Goal: Information Seeking & Learning: Learn about a topic

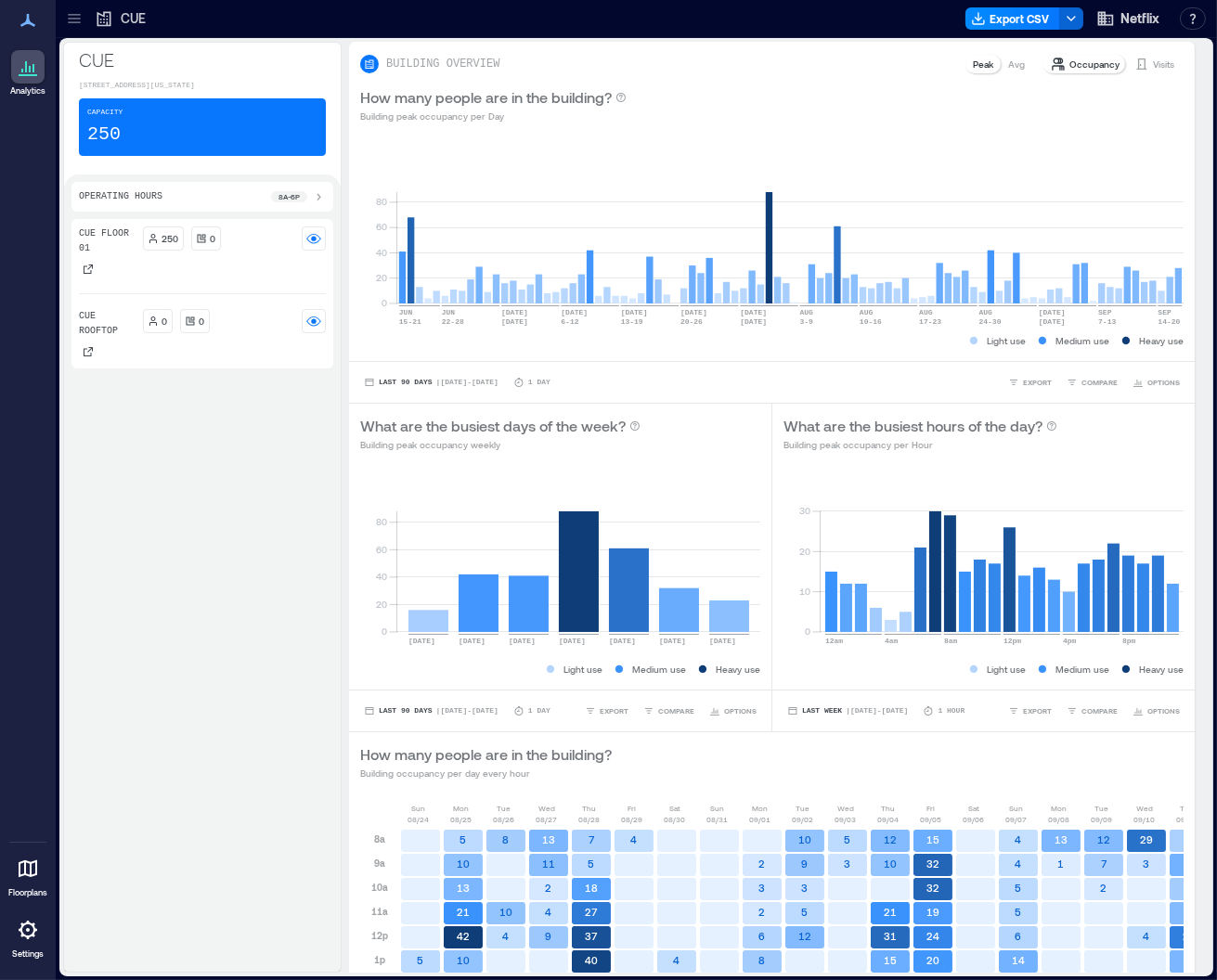
click at [18, 22] on icon at bounding box center [27, 20] width 22 height 22
click at [66, 21] on icon at bounding box center [74, 18] width 18 height 18
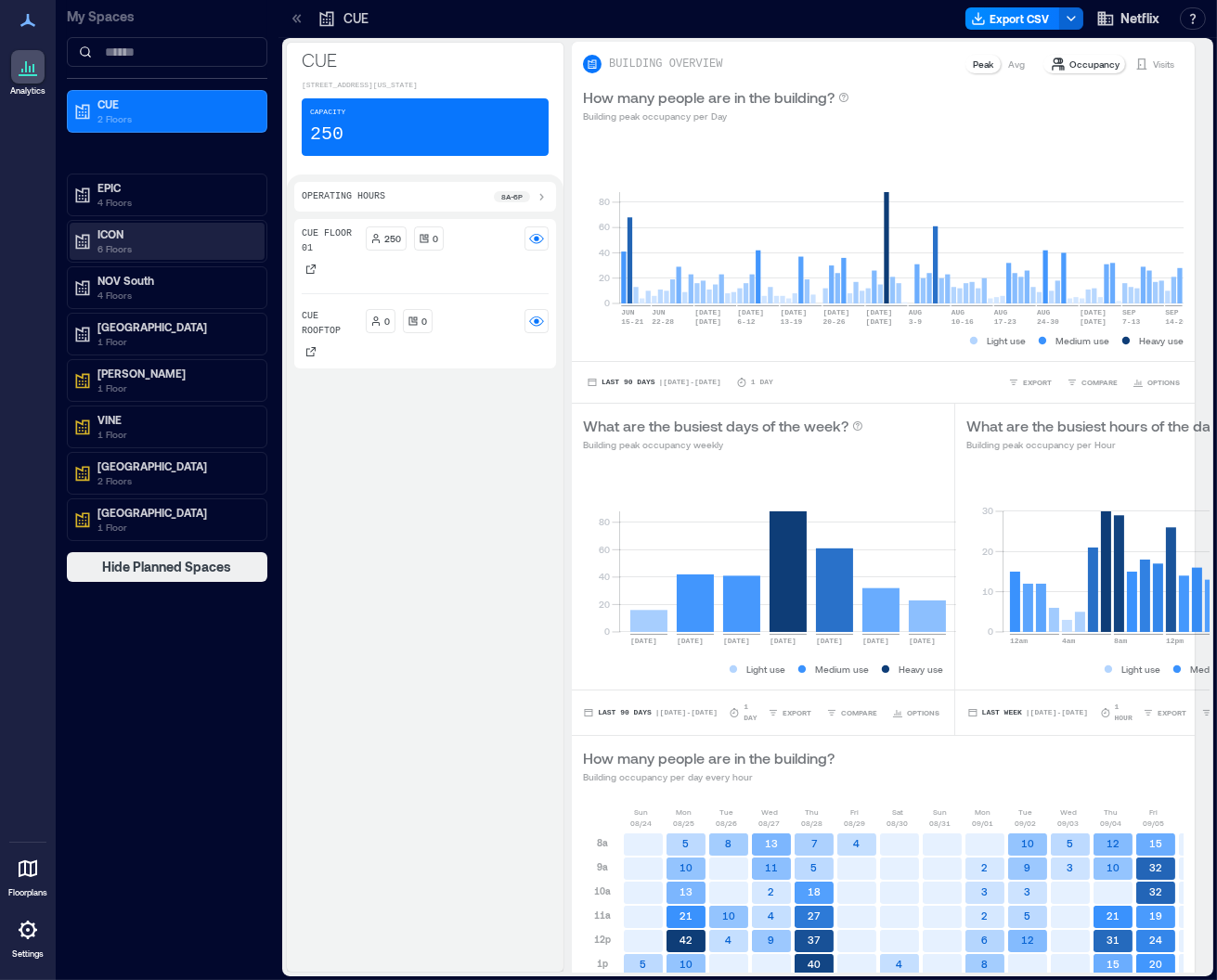
click at [121, 251] on p "6 Floors" at bounding box center [175, 248] width 156 height 14
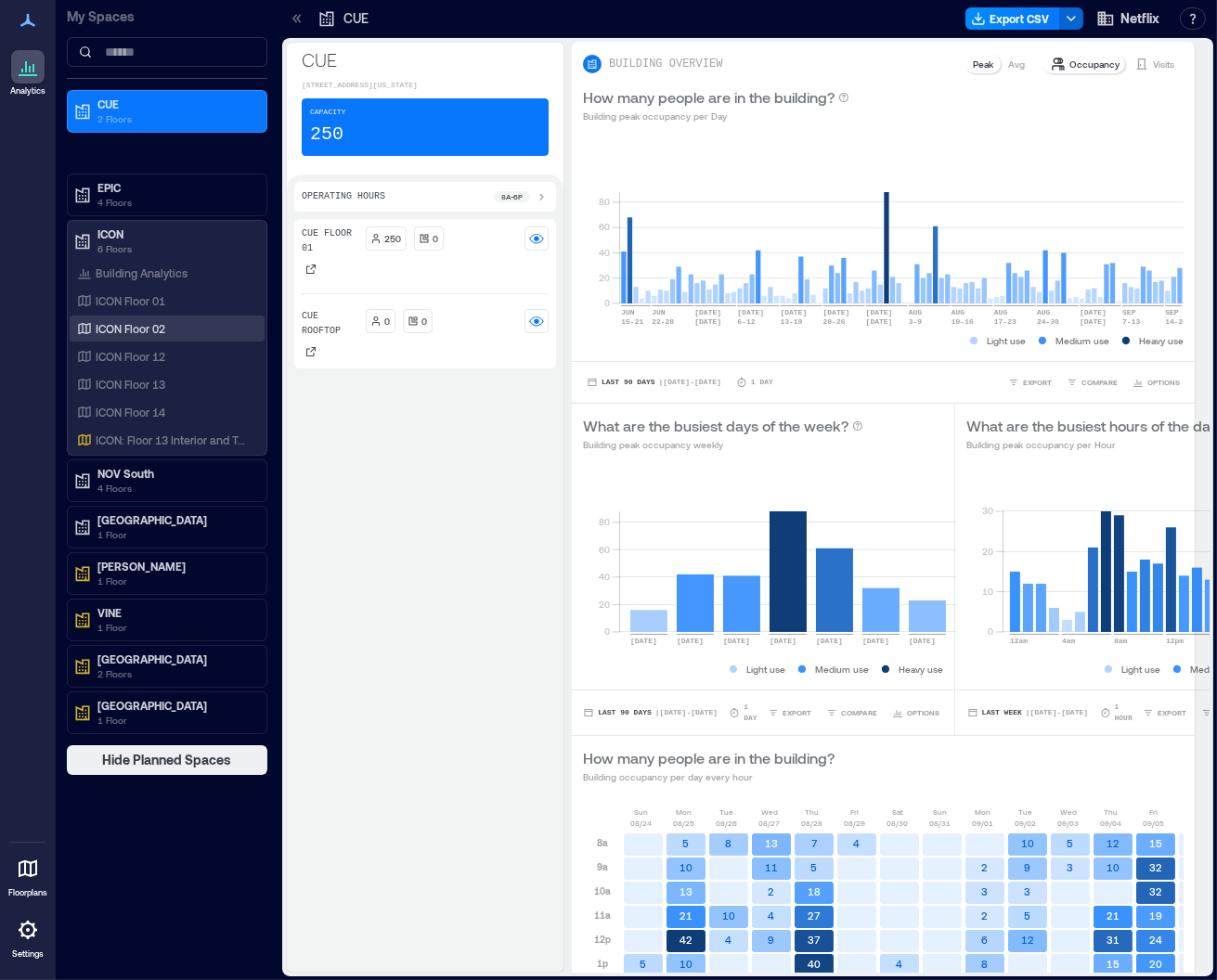
click at [149, 321] on p "ICON Floor 02" at bounding box center [130, 328] width 70 height 14
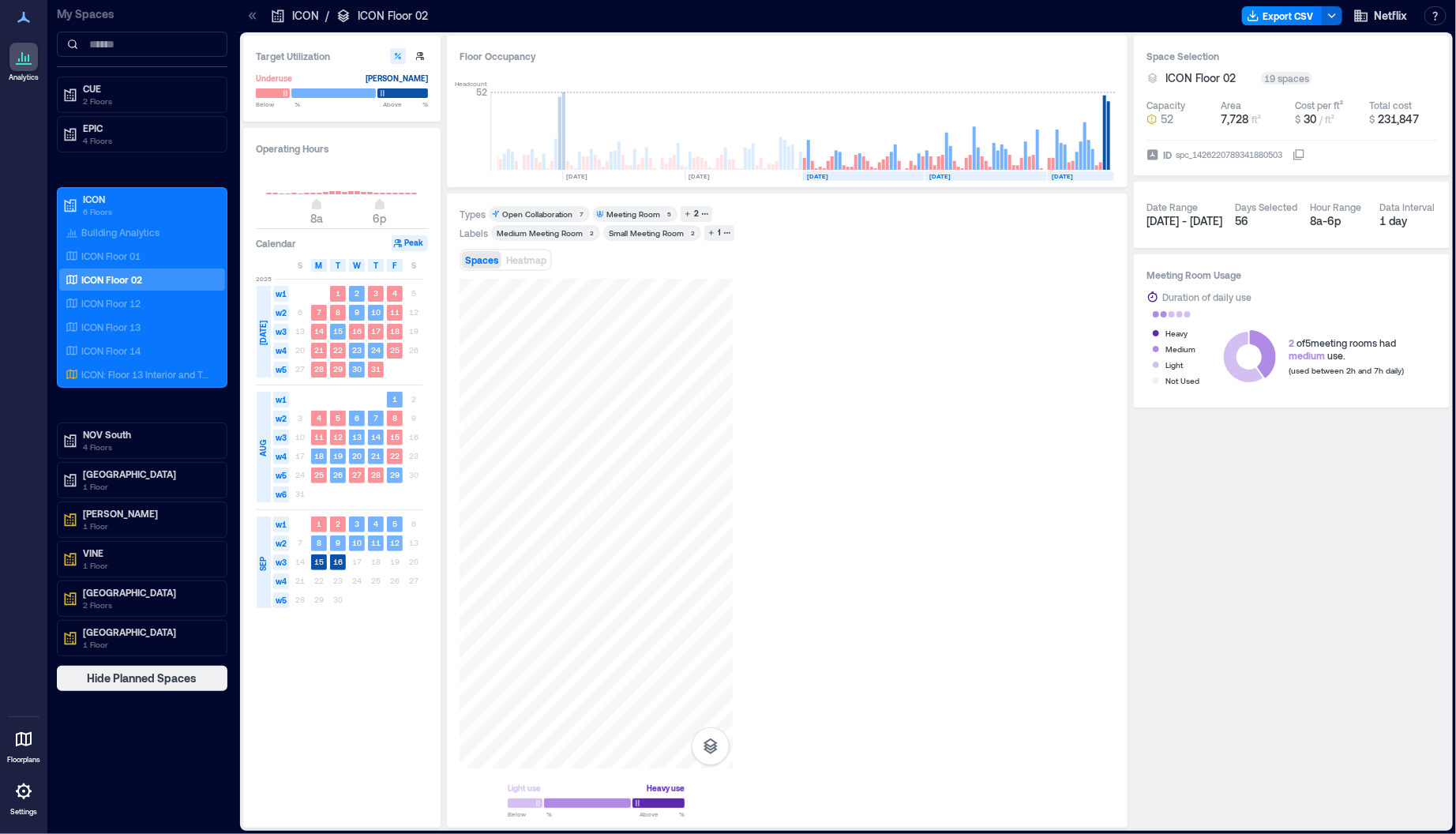
scroll to position [0, 175]
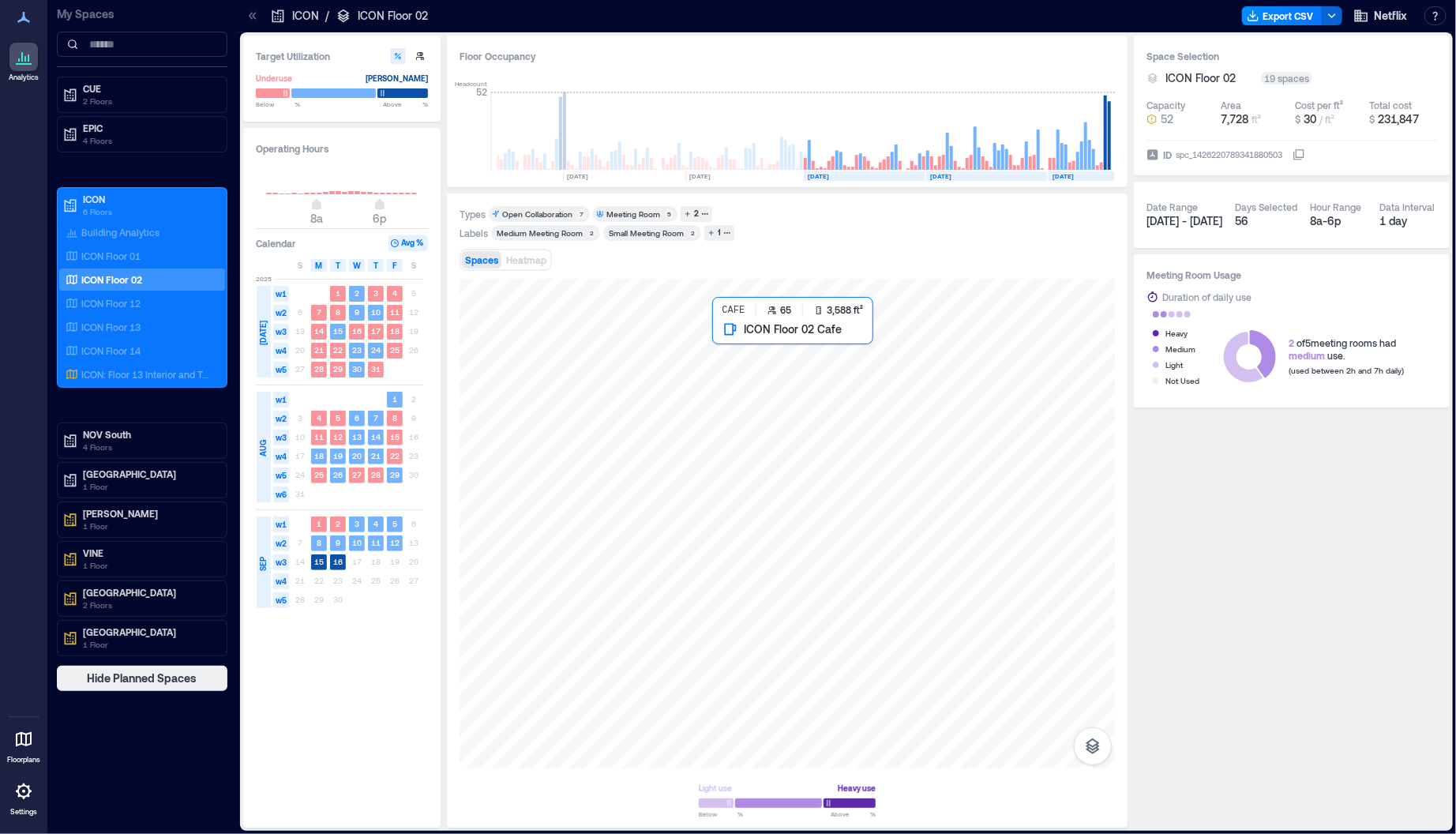
click at [896, 406] on div at bounding box center [788, 523] width 655 height 490
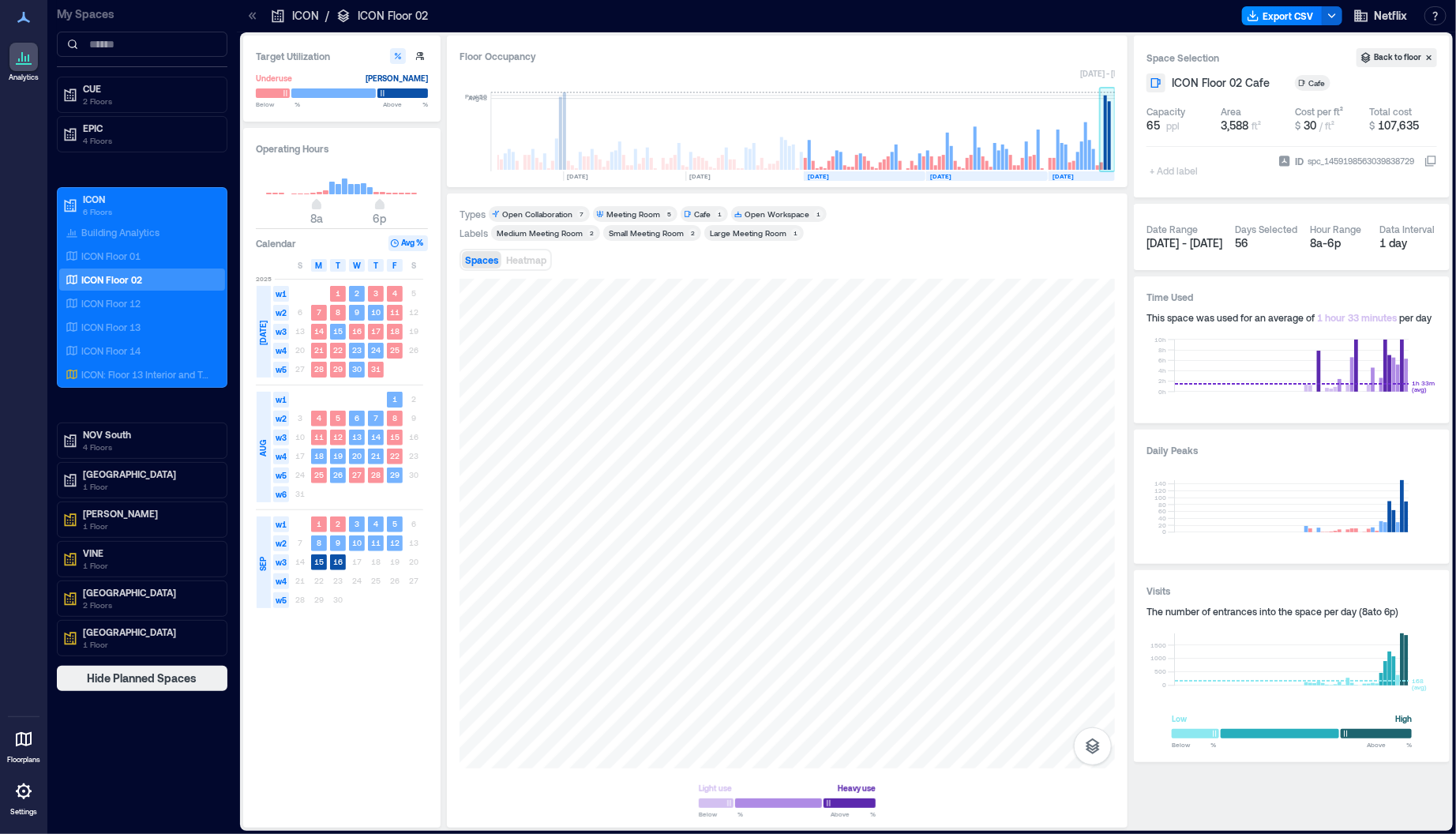
click at [1035, 138] on rect at bounding box center [1107, 131] width 15 height 79
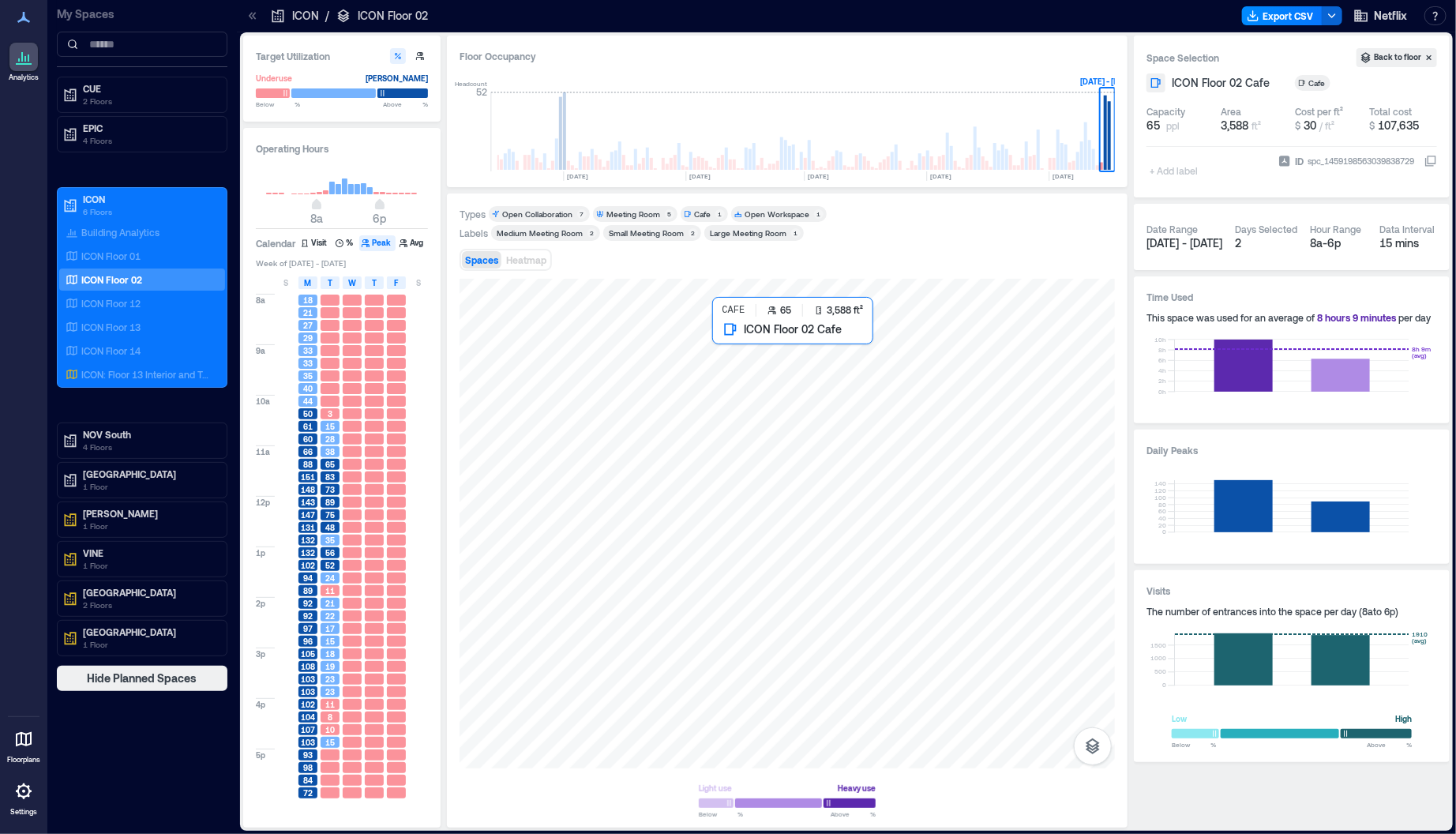
click at [1004, 335] on div at bounding box center [788, 523] width 655 height 490
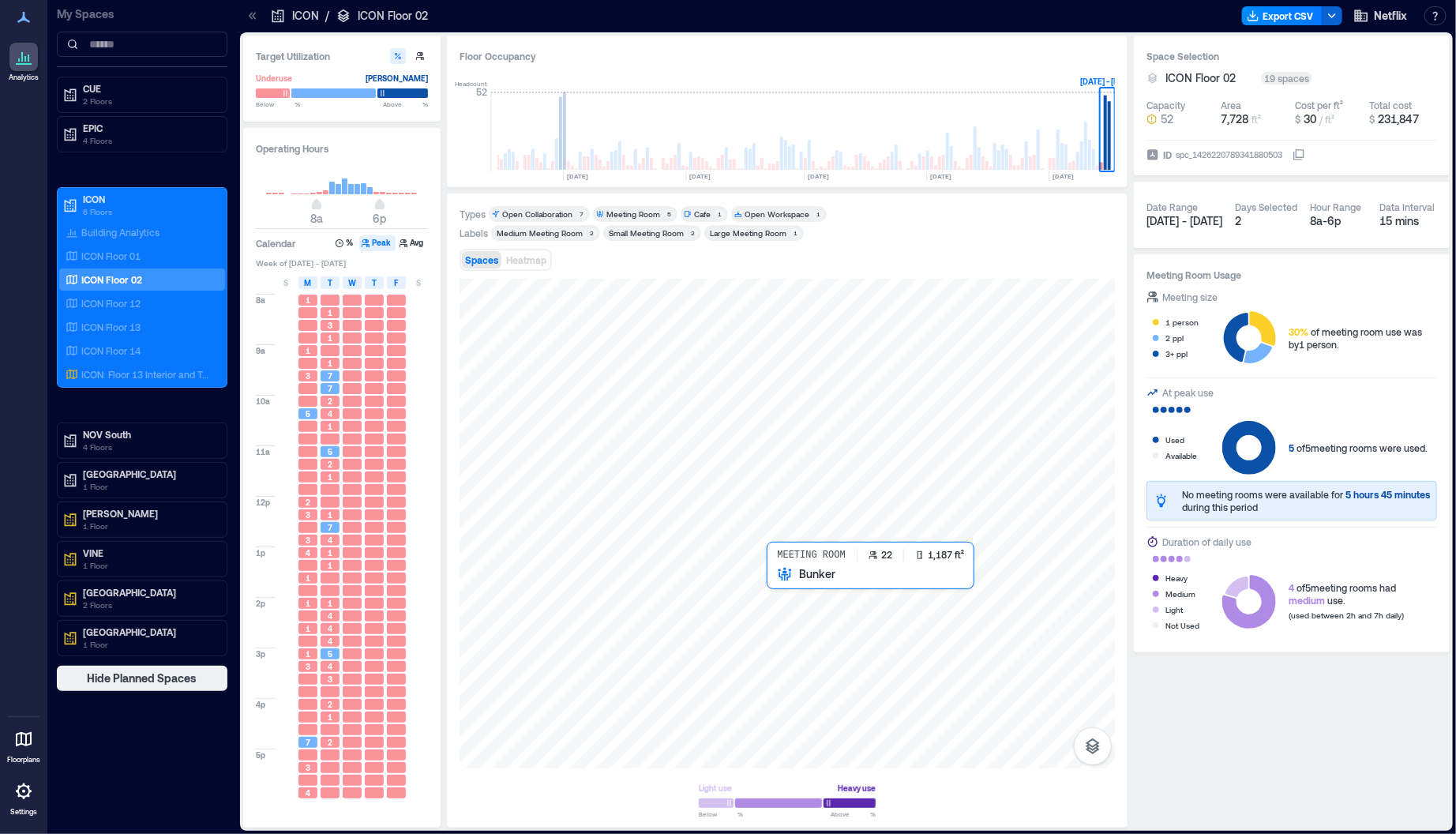
click at [825, 633] on div at bounding box center [788, 523] width 655 height 490
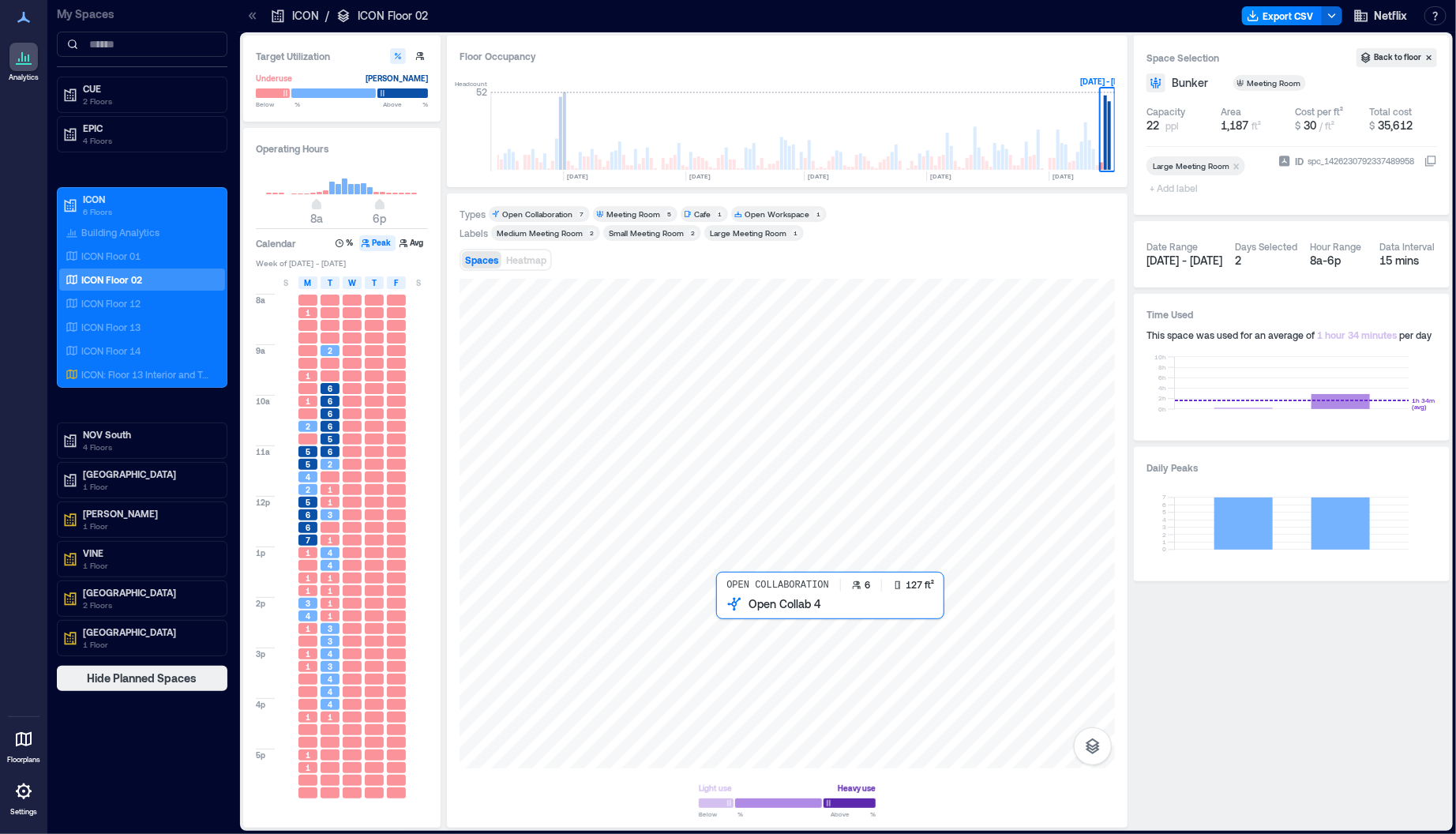
click at [722, 623] on div at bounding box center [788, 523] width 655 height 490
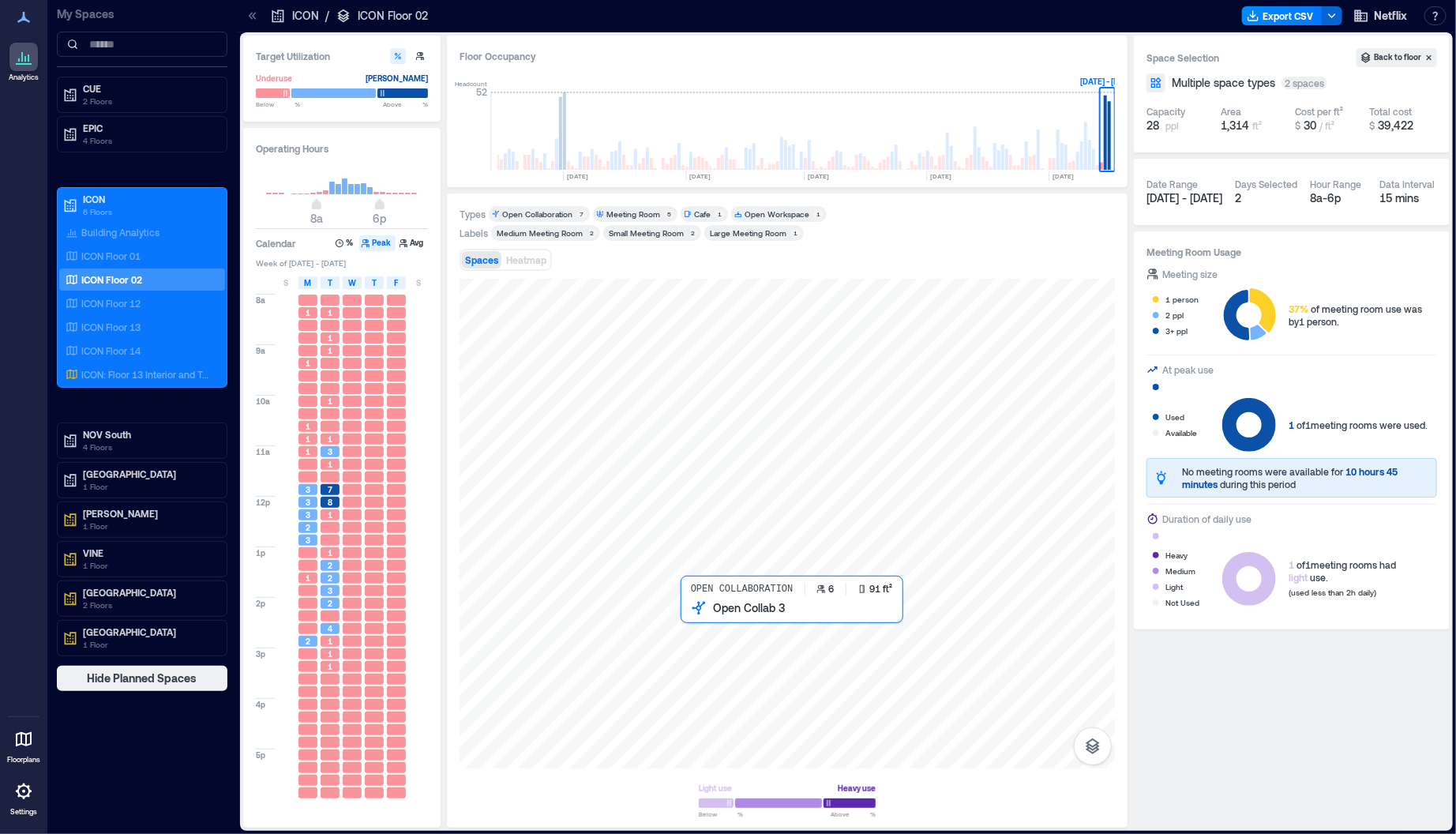
click at [698, 620] on div at bounding box center [788, 523] width 655 height 490
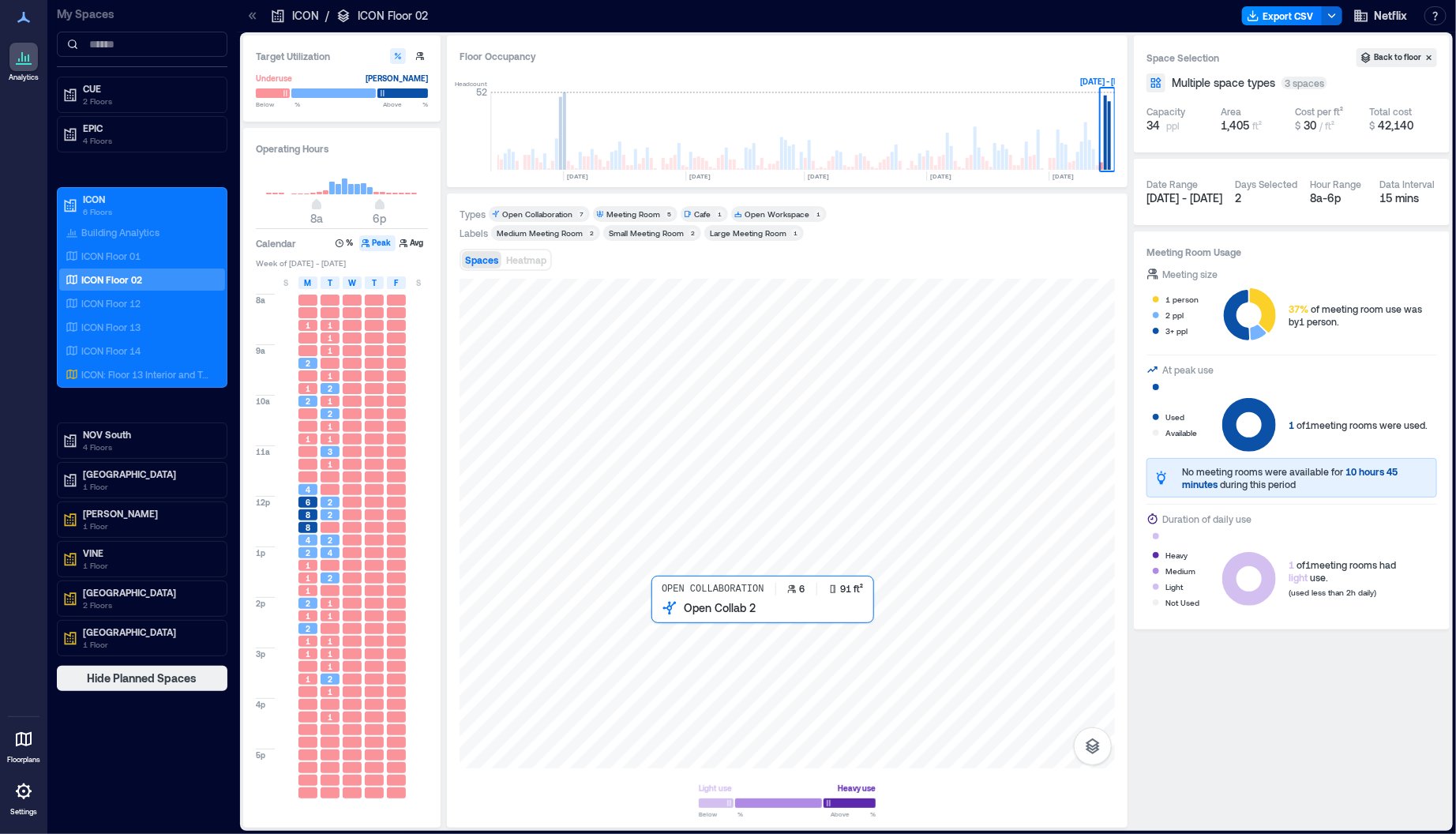
click at [668, 624] on div at bounding box center [788, 523] width 655 height 490
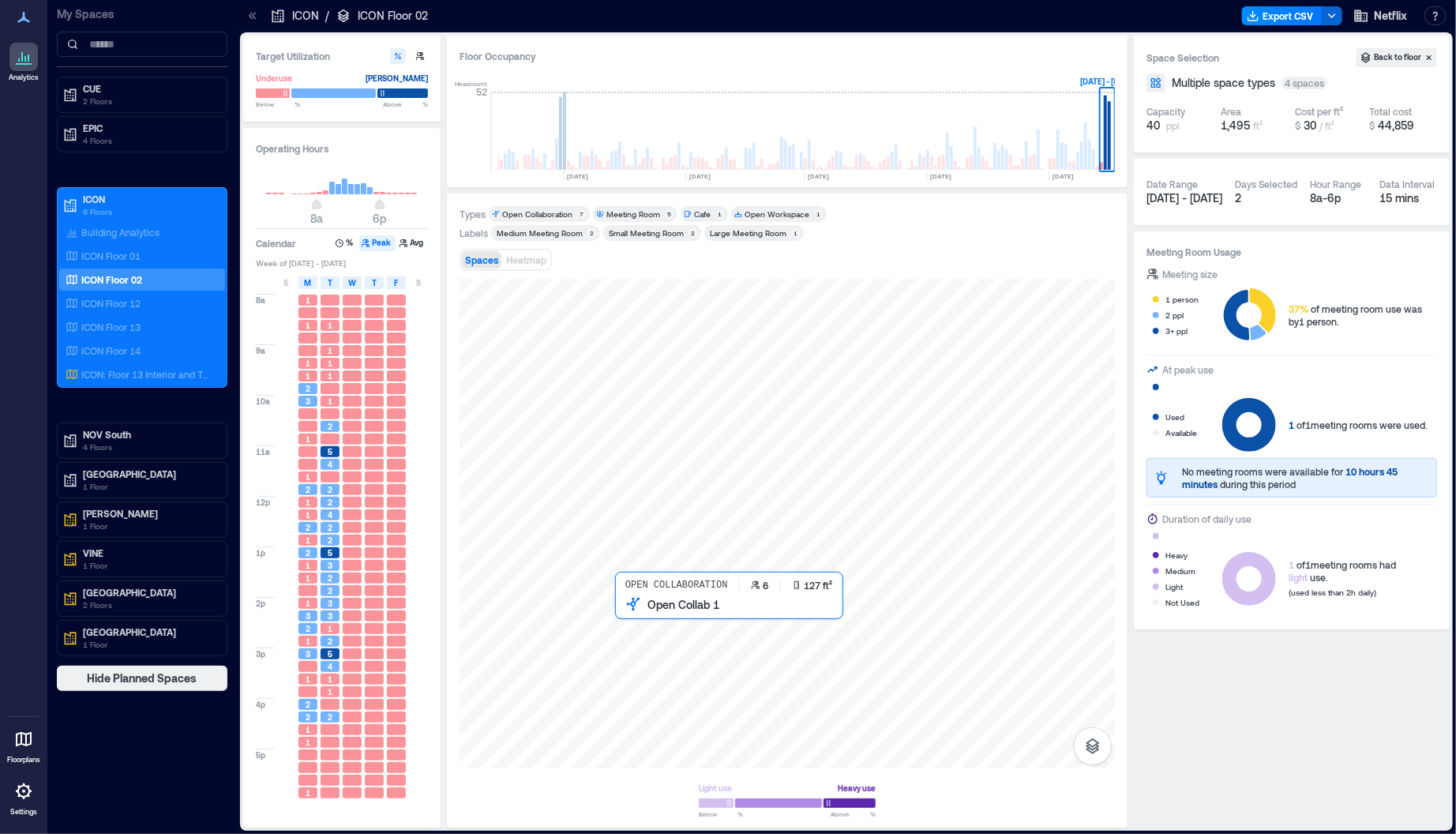
click at [636, 620] on div at bounding box center [788, 523] width 655 height 490
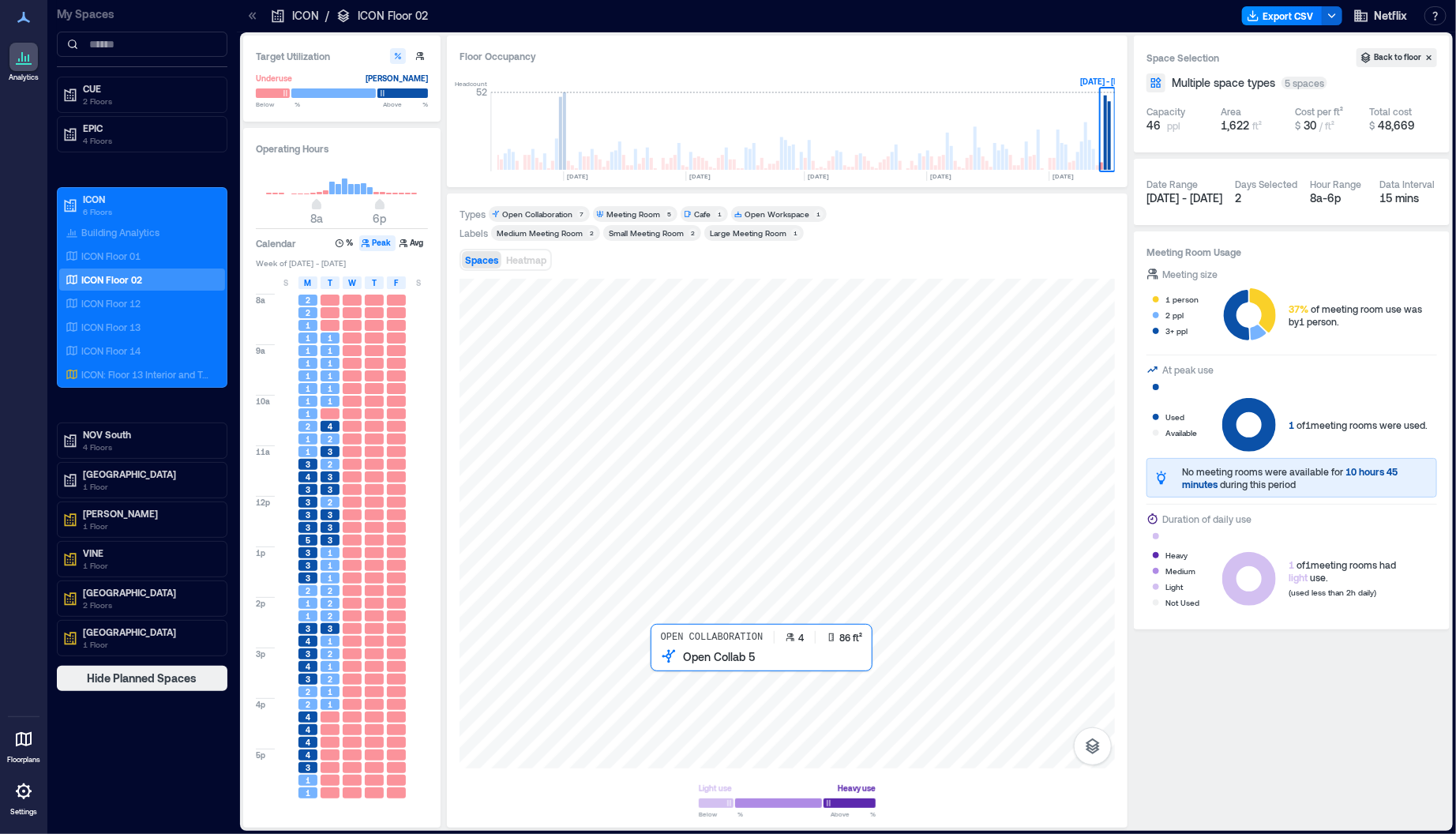
click at [672, 665] on div at bounding box center [788, 523] width 655 height 490
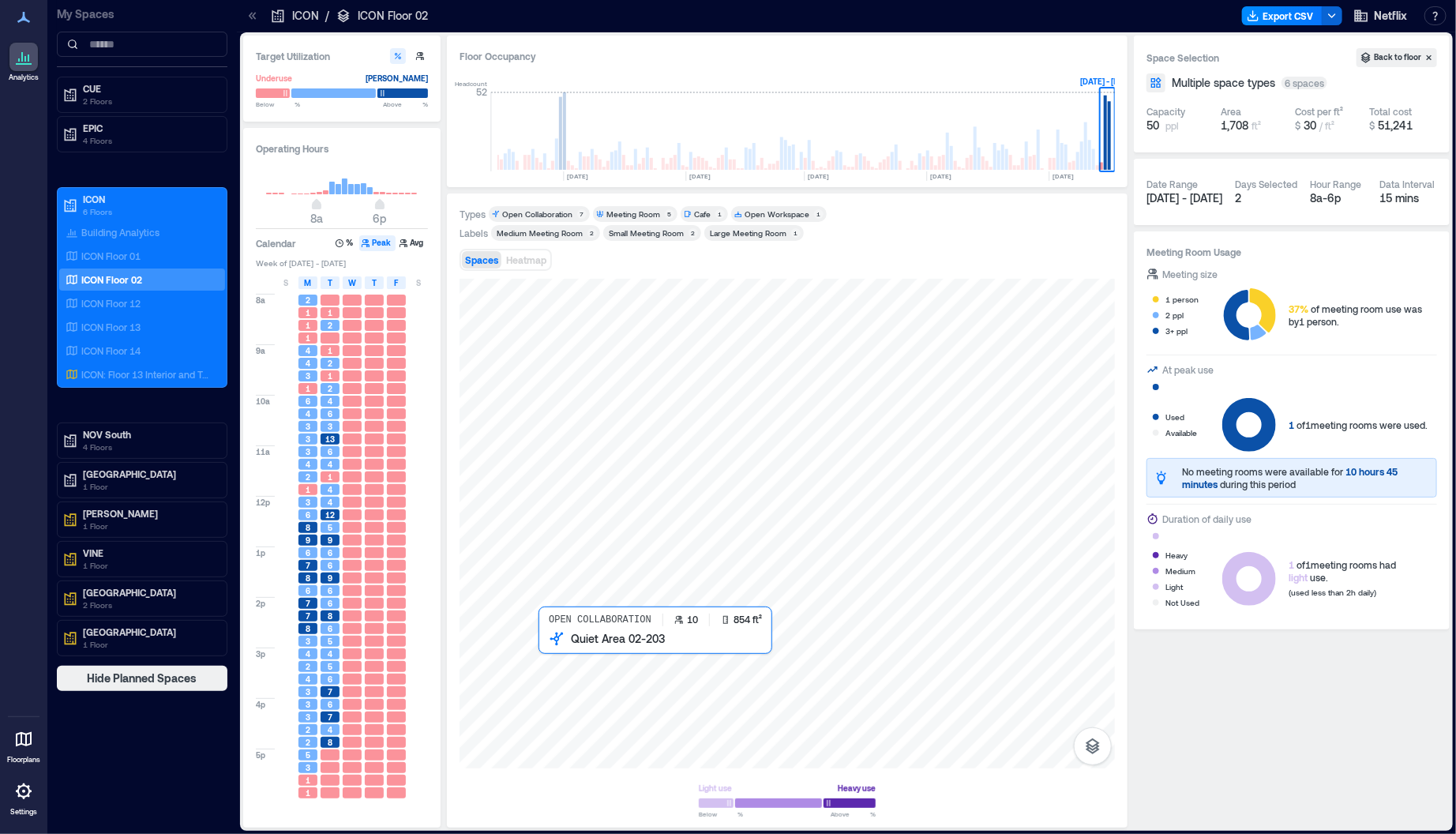
click at [583, 673] on div at bounding box center [788, 523] width 655 height 490
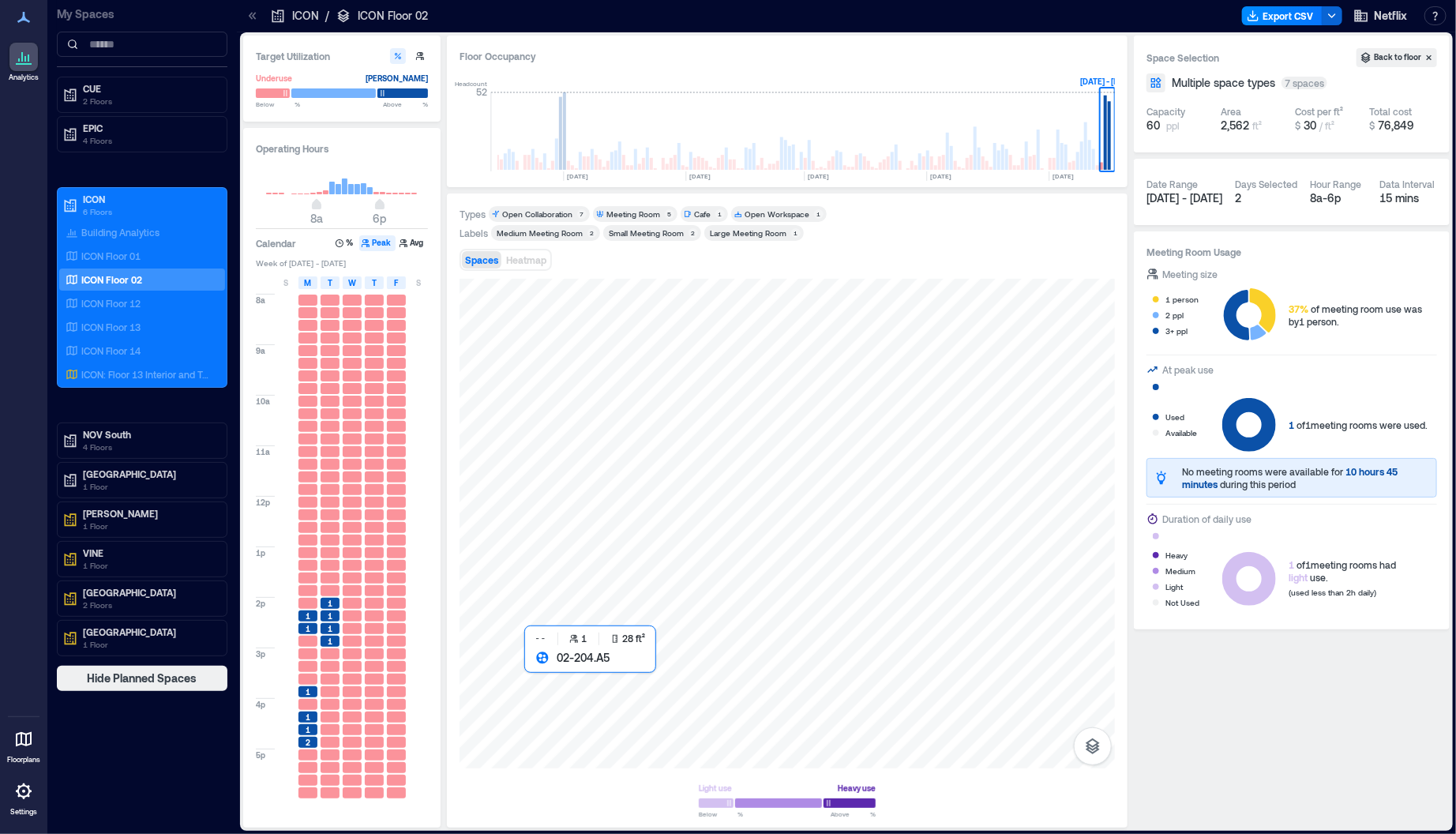
click at [530, 664] on div at bounding box center [788, 523] width 655 height 490
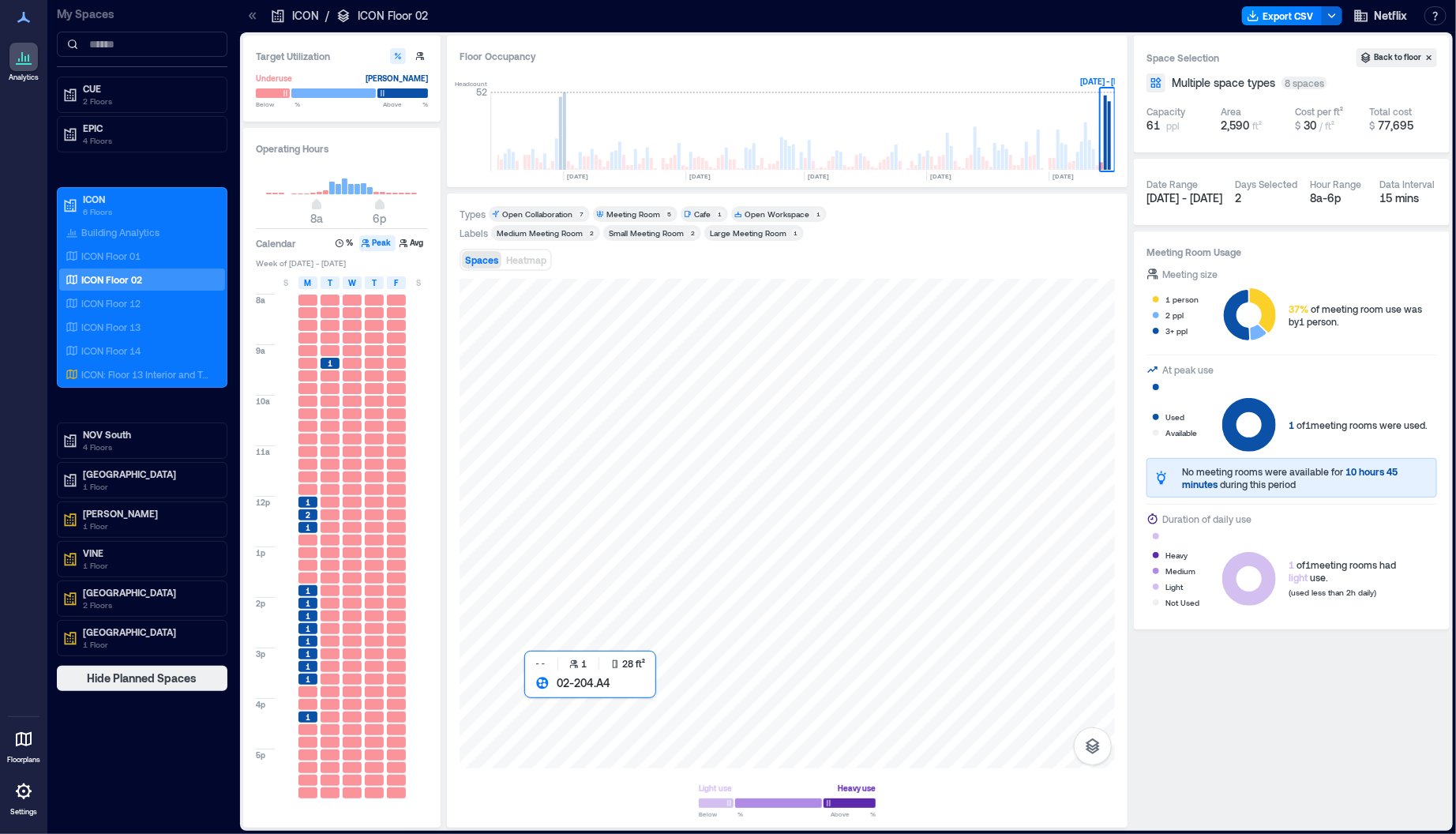
click at [531, 689] on div at bounding box center [788, 523] width 655 height 490
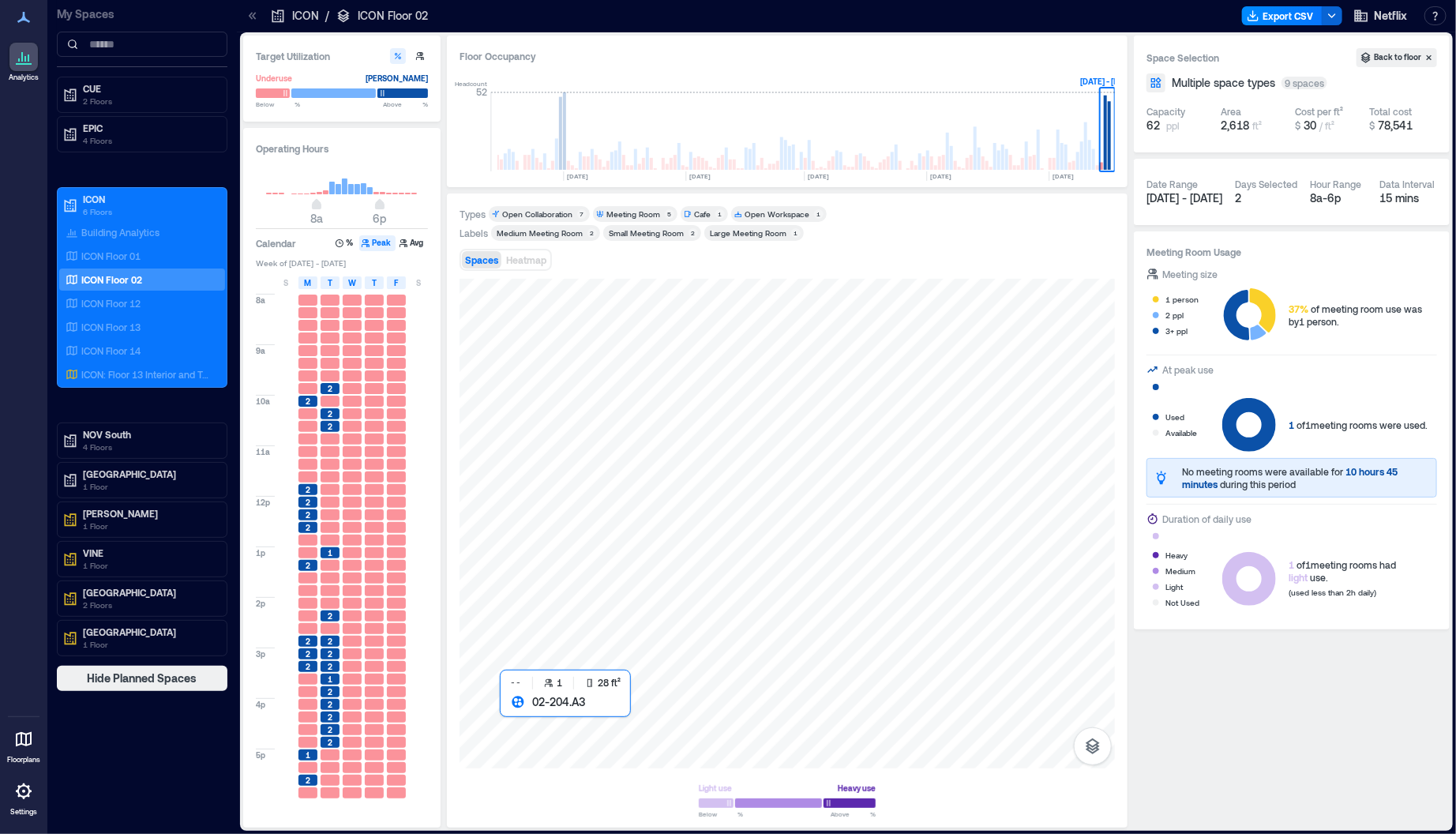
click at [509, 711] on div at bounding box center [788, 523] width 655 height 490
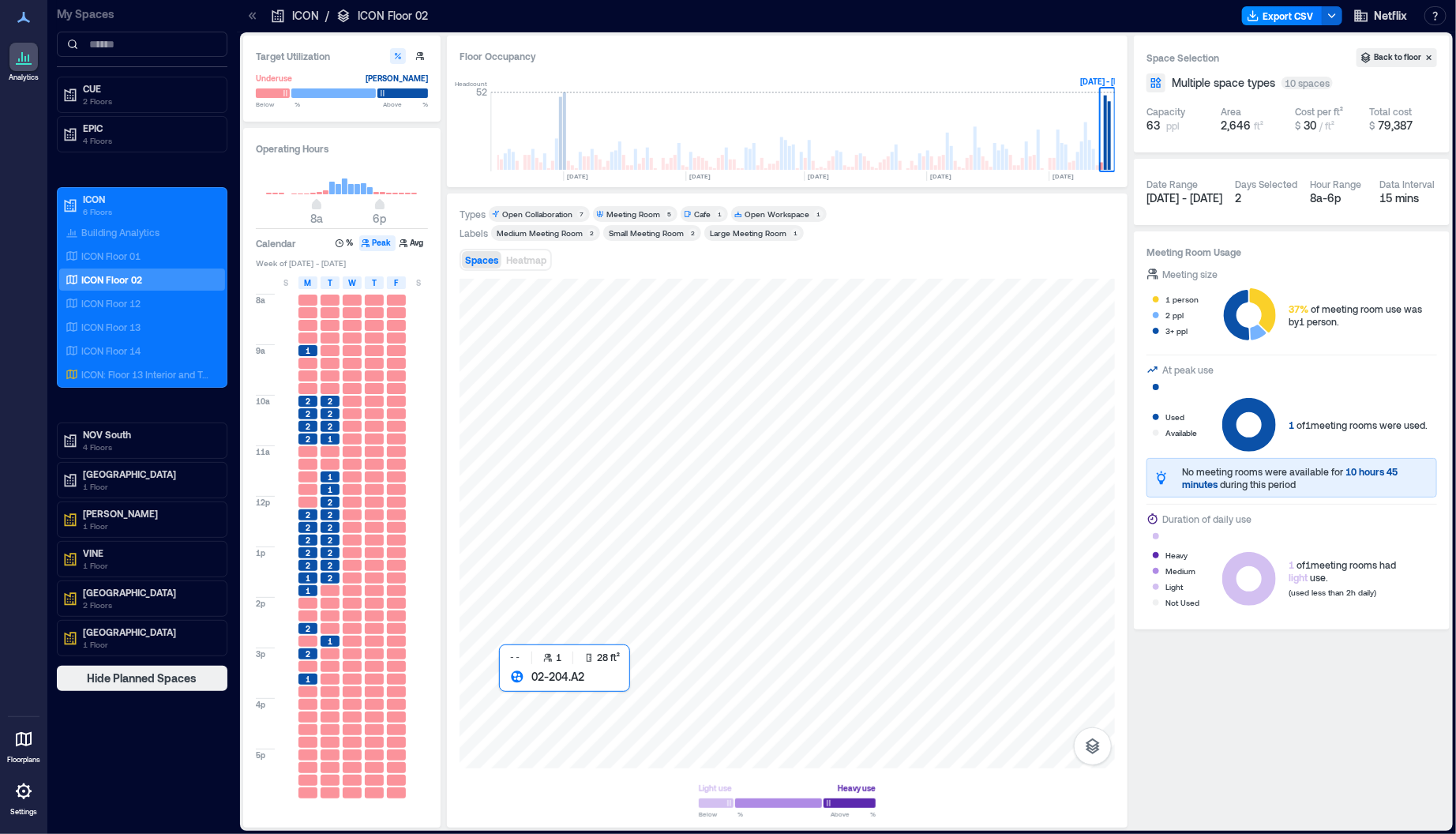
click at [503, 690] on div at bounding box center [788, 523] width 655 height 490
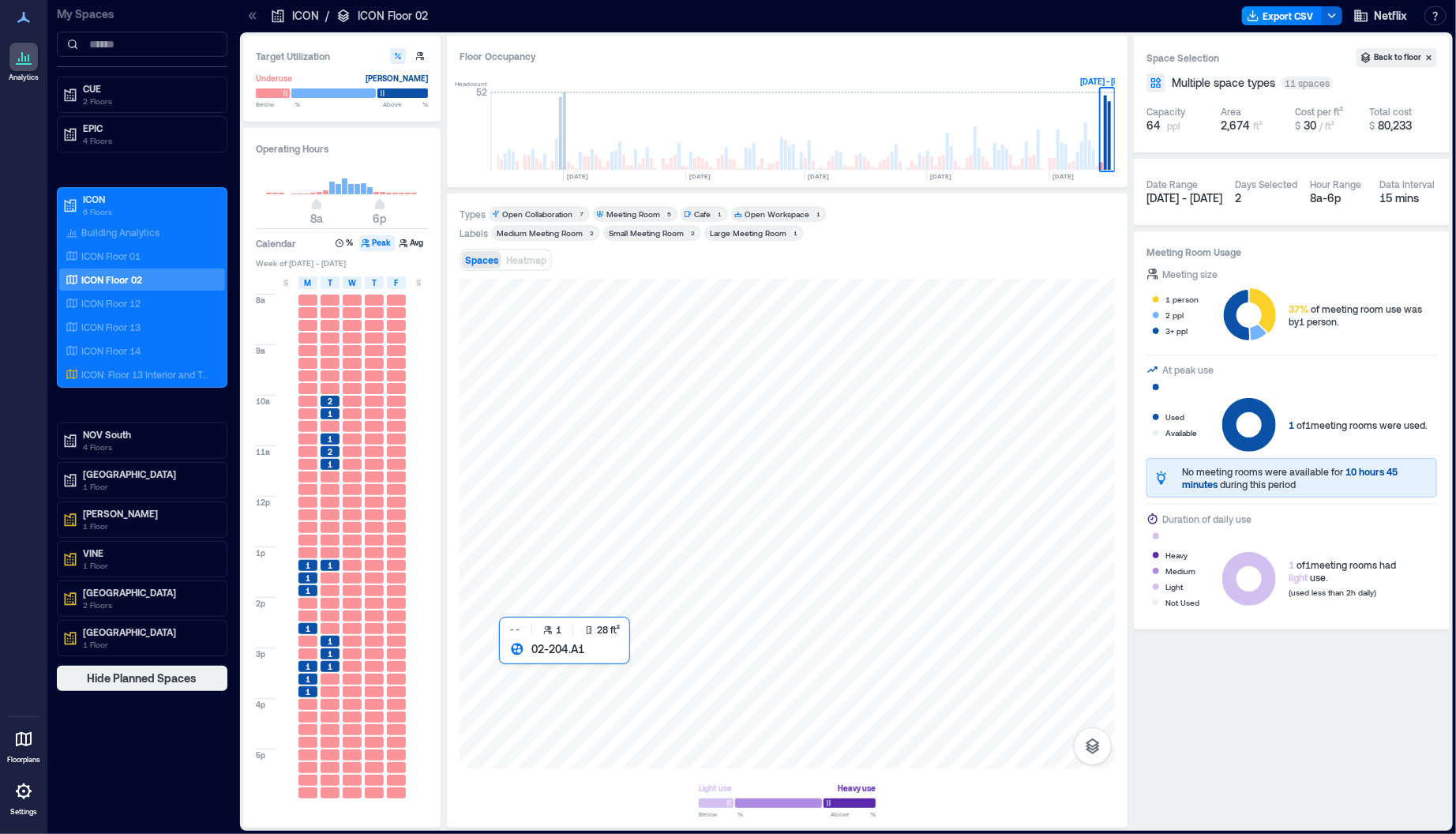
click at [508, 663] on div at bounding box center [788, 523] width 655 height 490
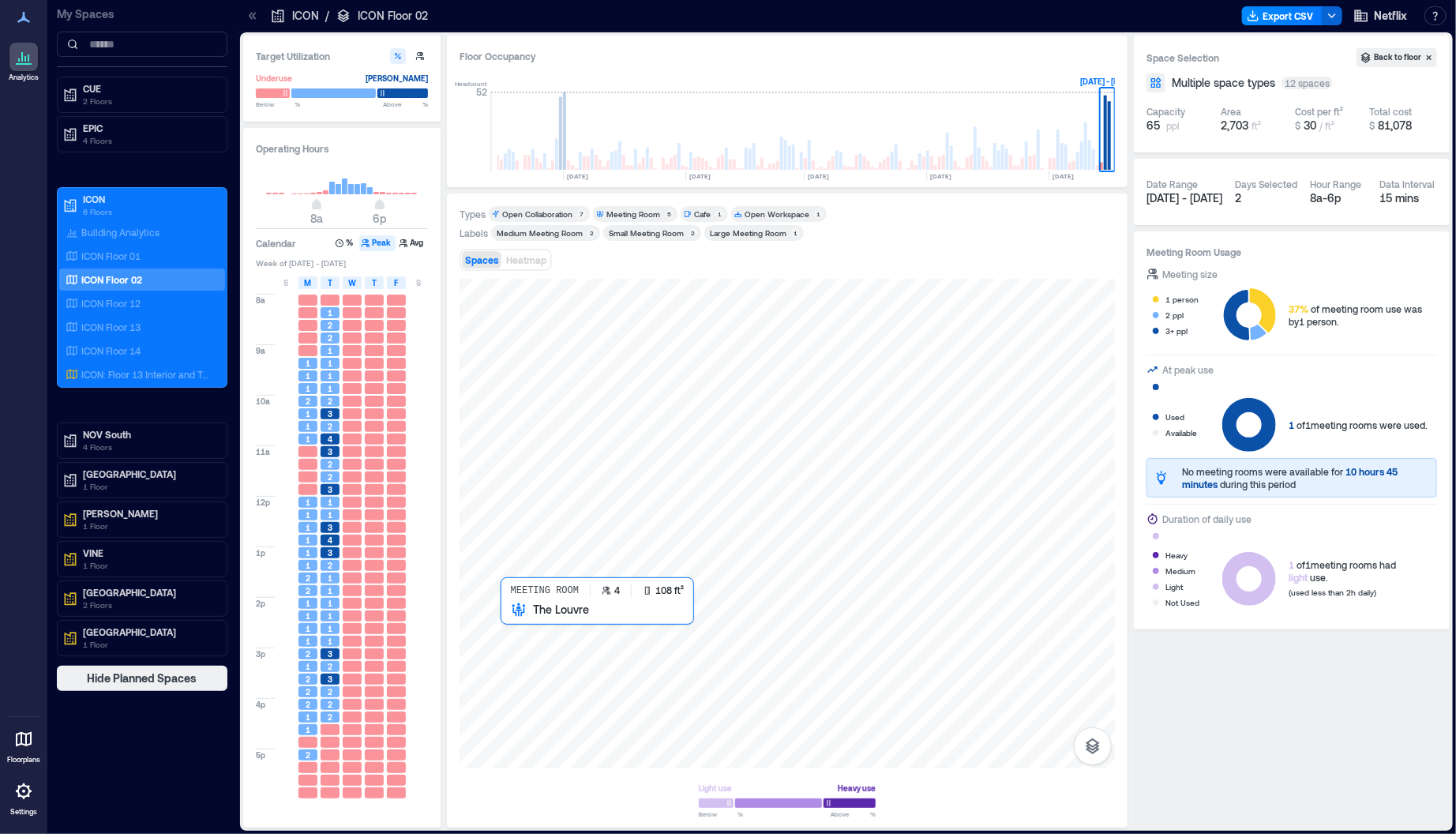
click at [516, 619] on div at bounding box center [788, 523] width 655 height 490
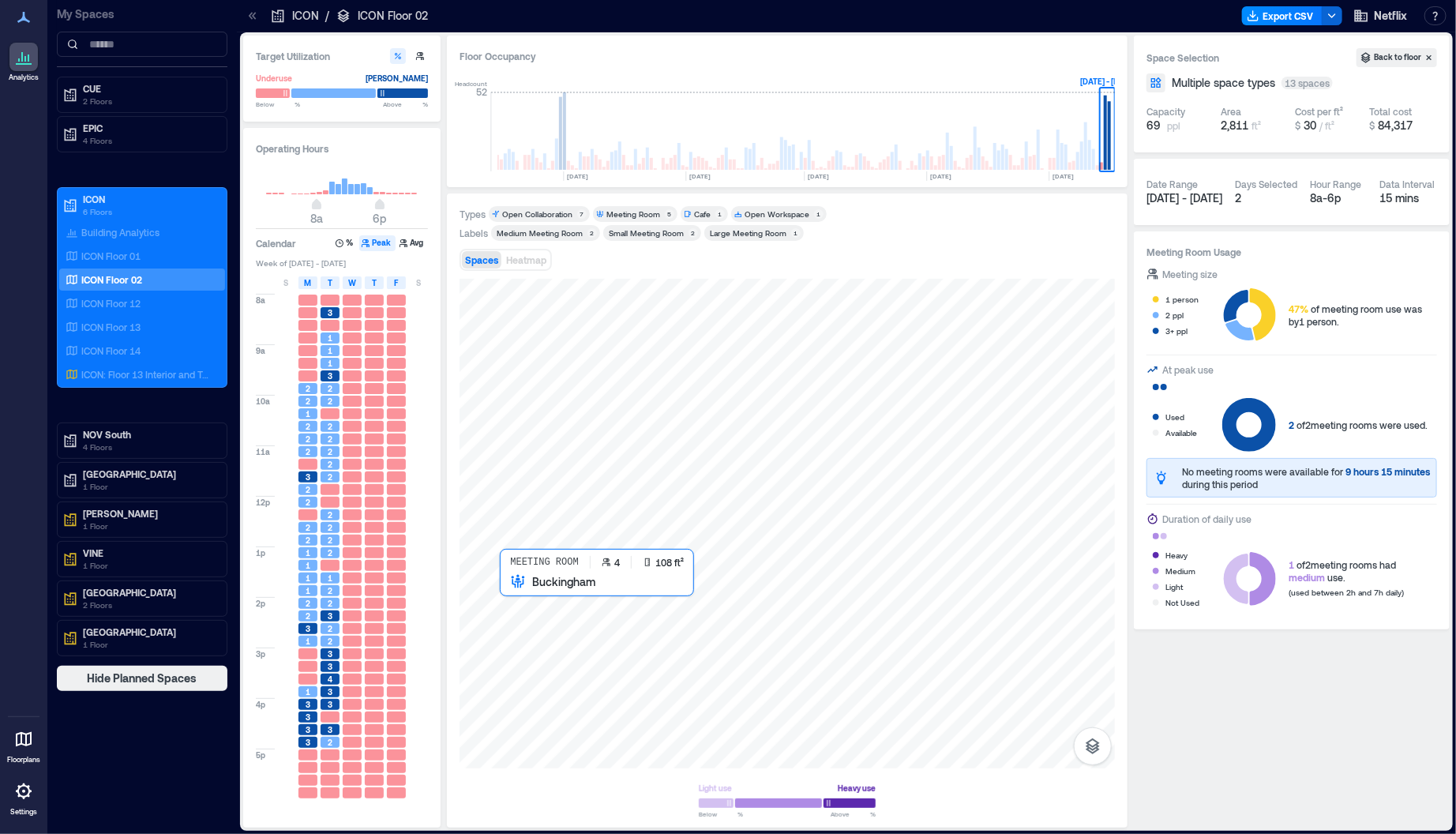
click at [515, 589] on div at bounding box center [788, 523] width 655 height 490
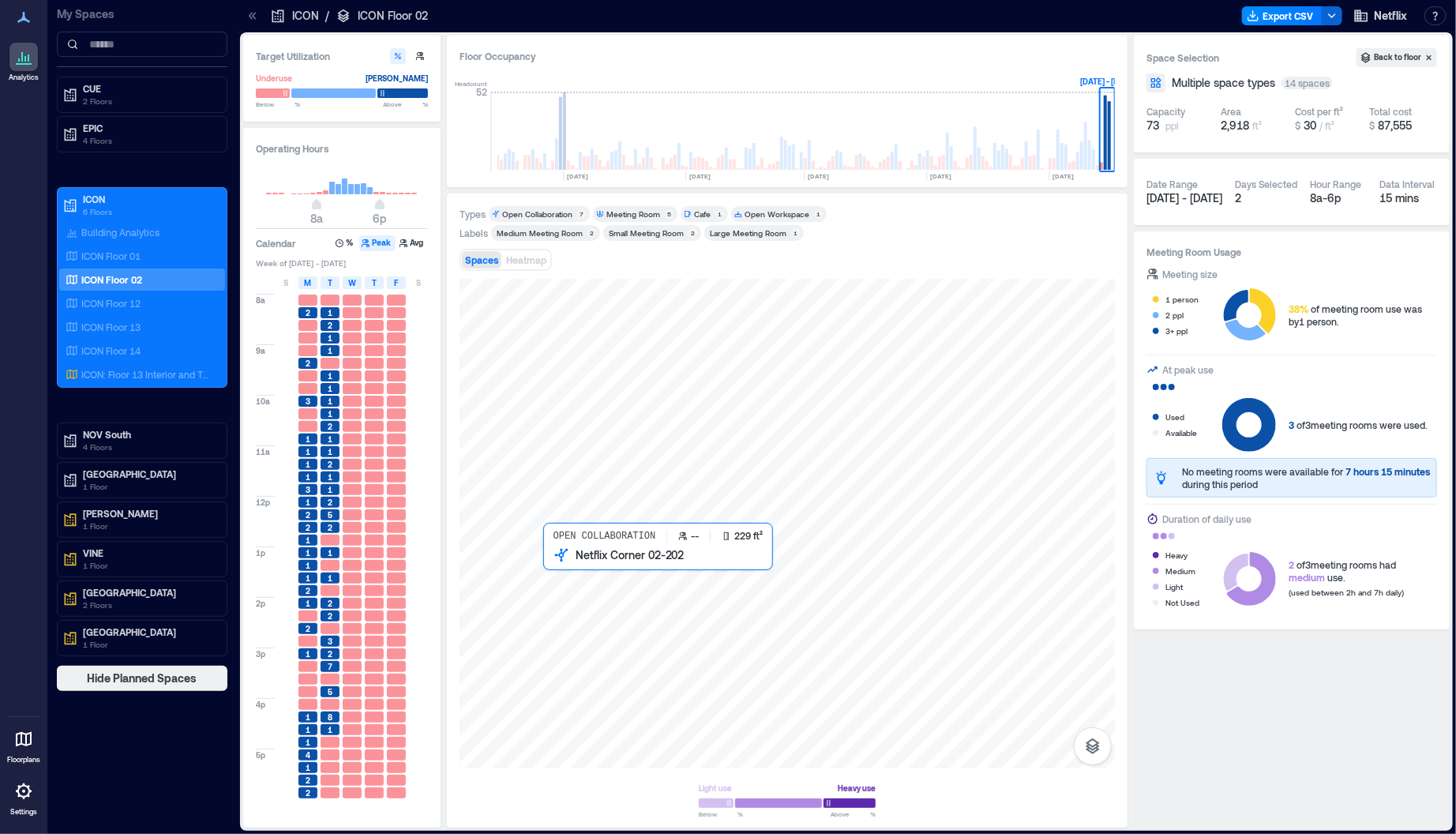
click at [572, 605] on div at bounding box center [788, 523] width 655 height 490
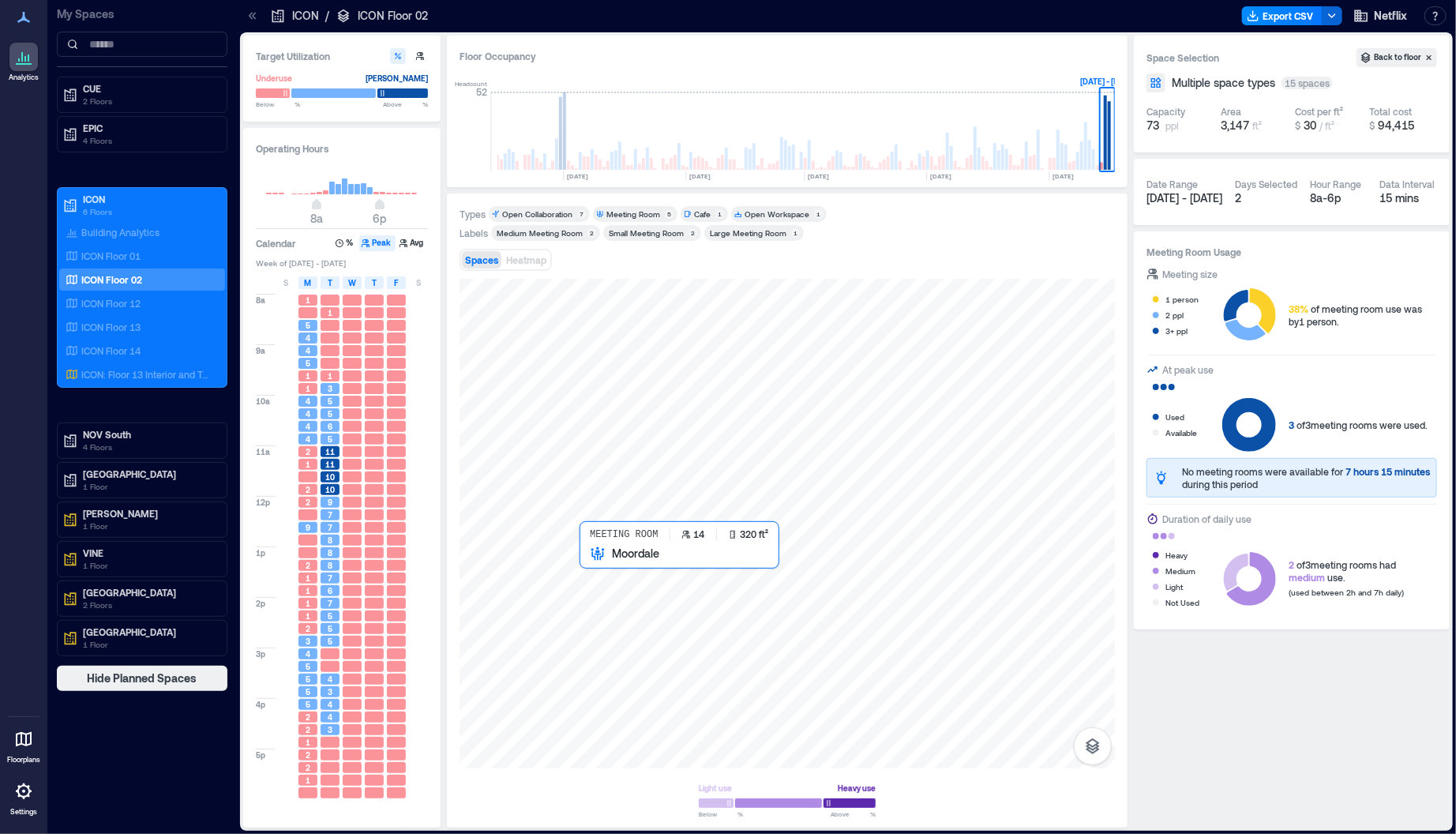
click at [625, 578] on div at bounding box center [788, 523] width 655 height 490
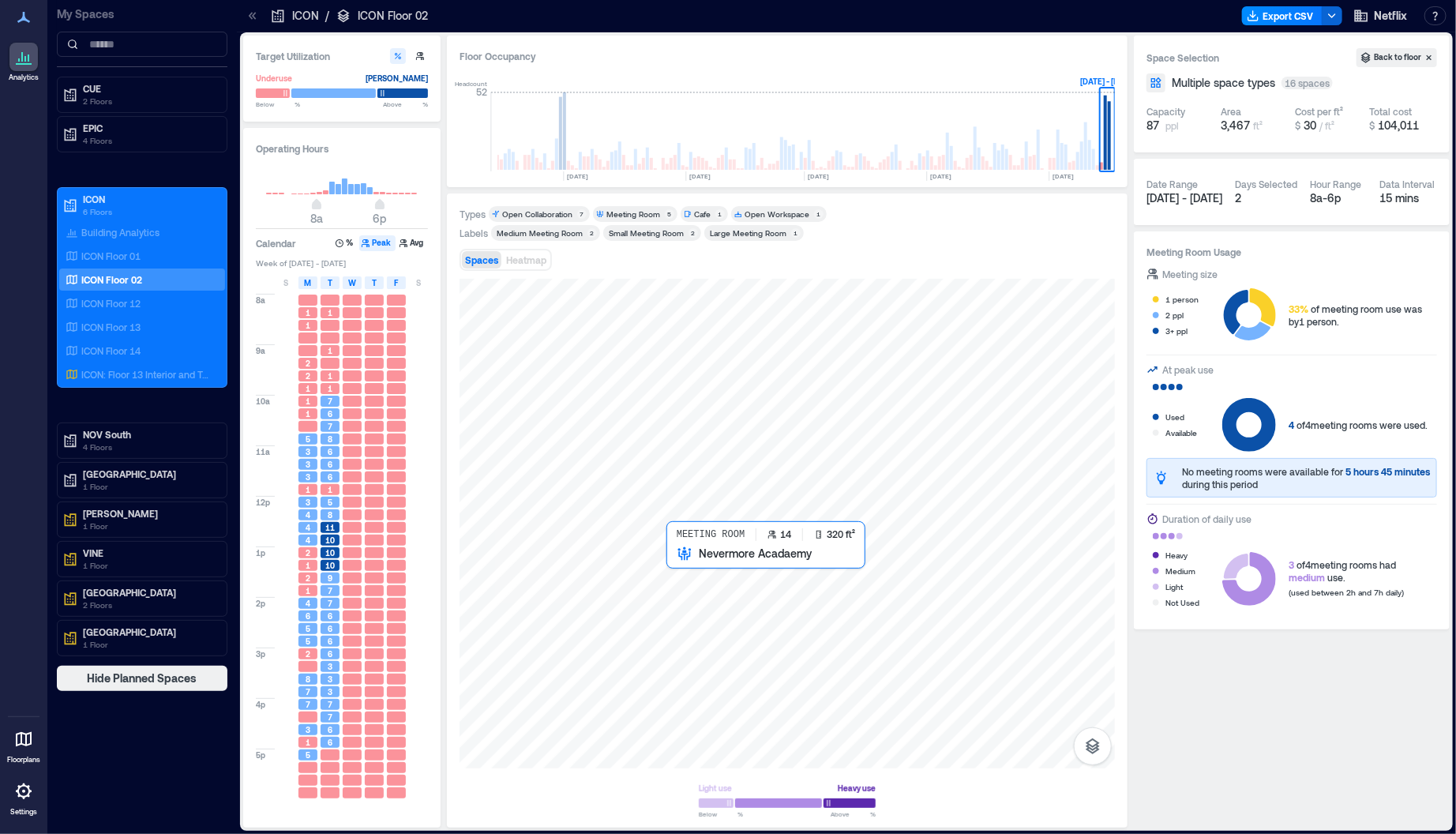
click at [701, 588] on div at bounding box center [788, 523] width 655 height 490
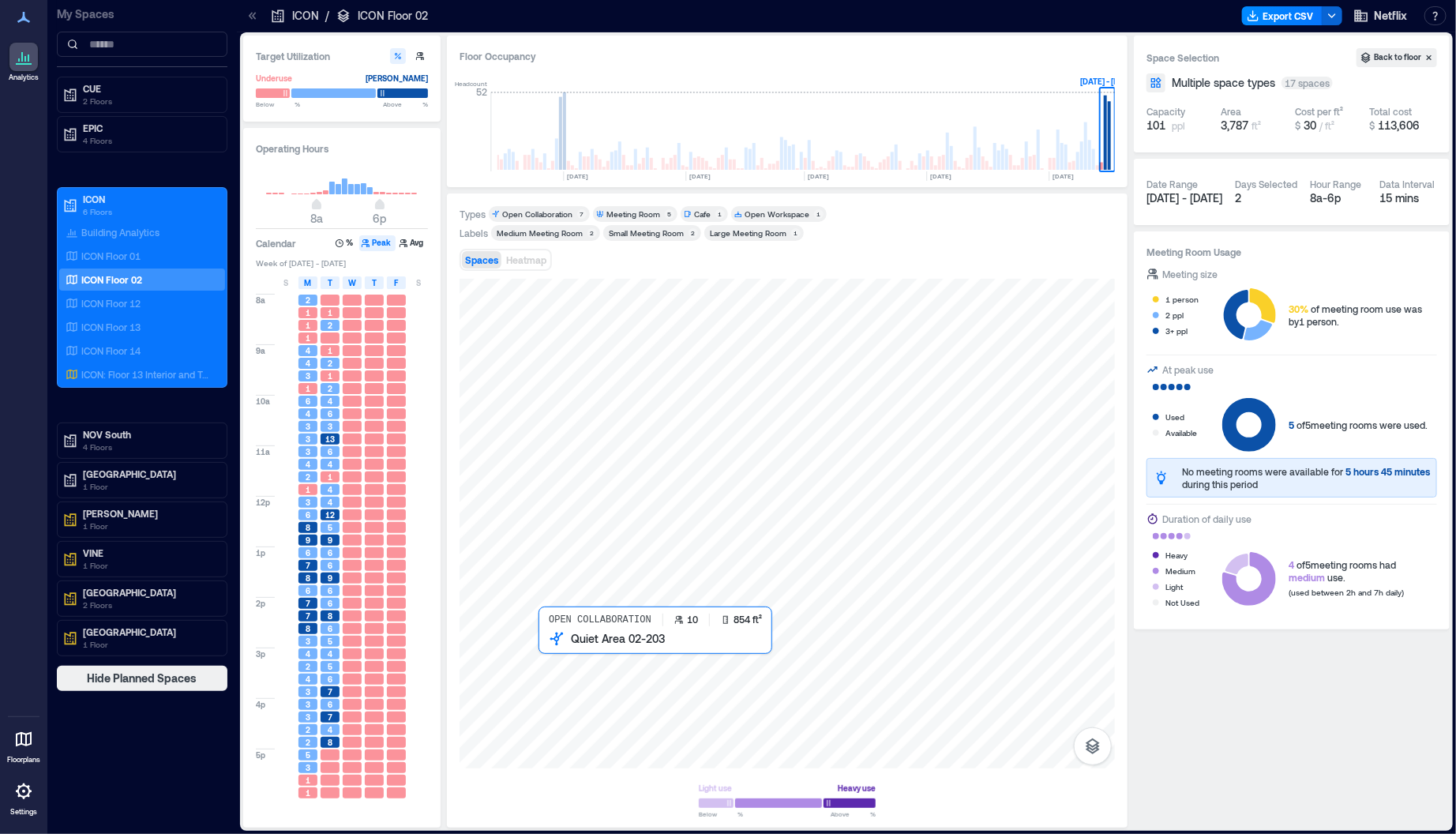
click at [604, 679] on div at bounding box center [788, 523] width 655 height 490
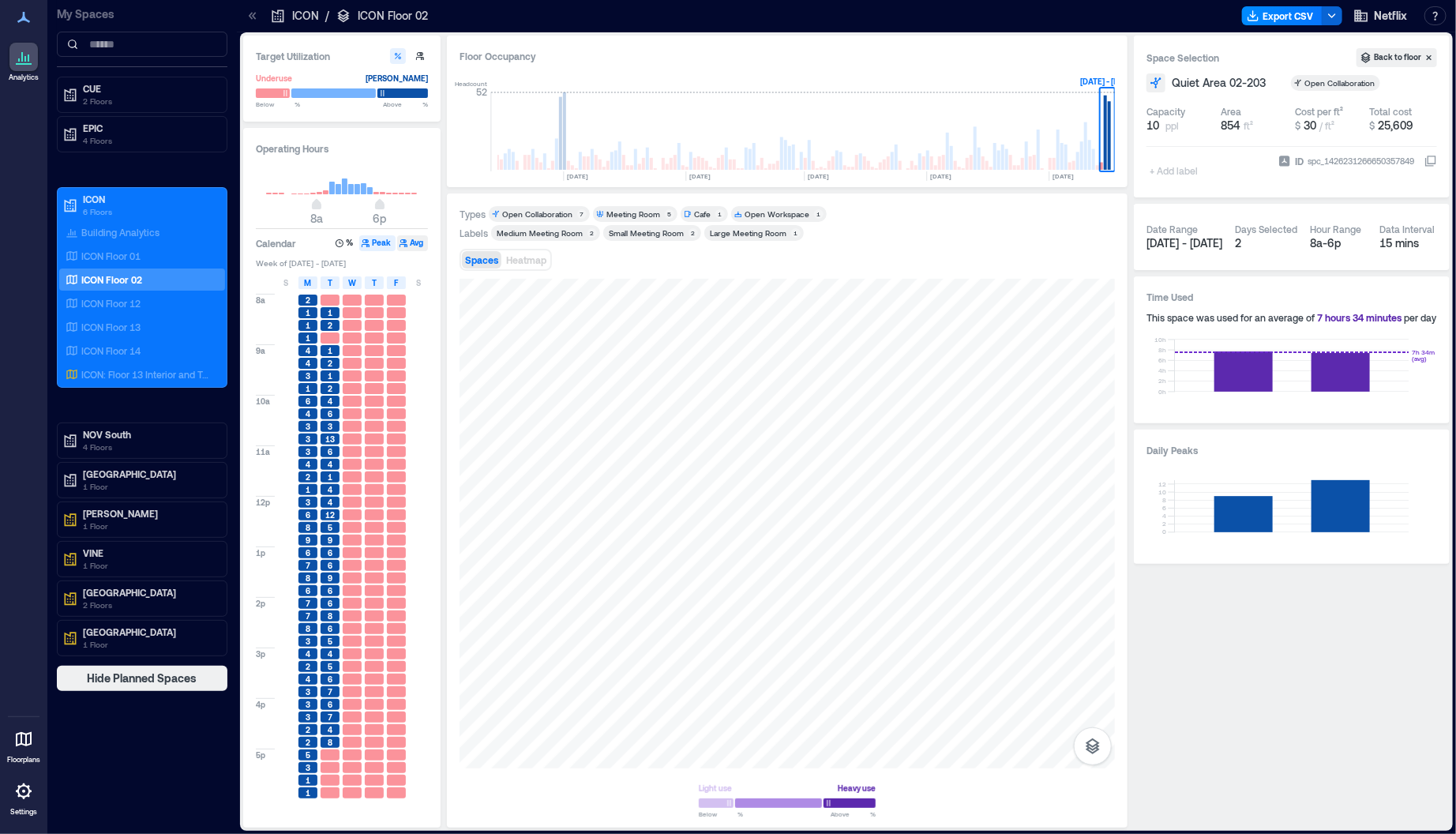
click at [413, 242] on button "Avg" at bounding box center [413, 243] width 31 height 15
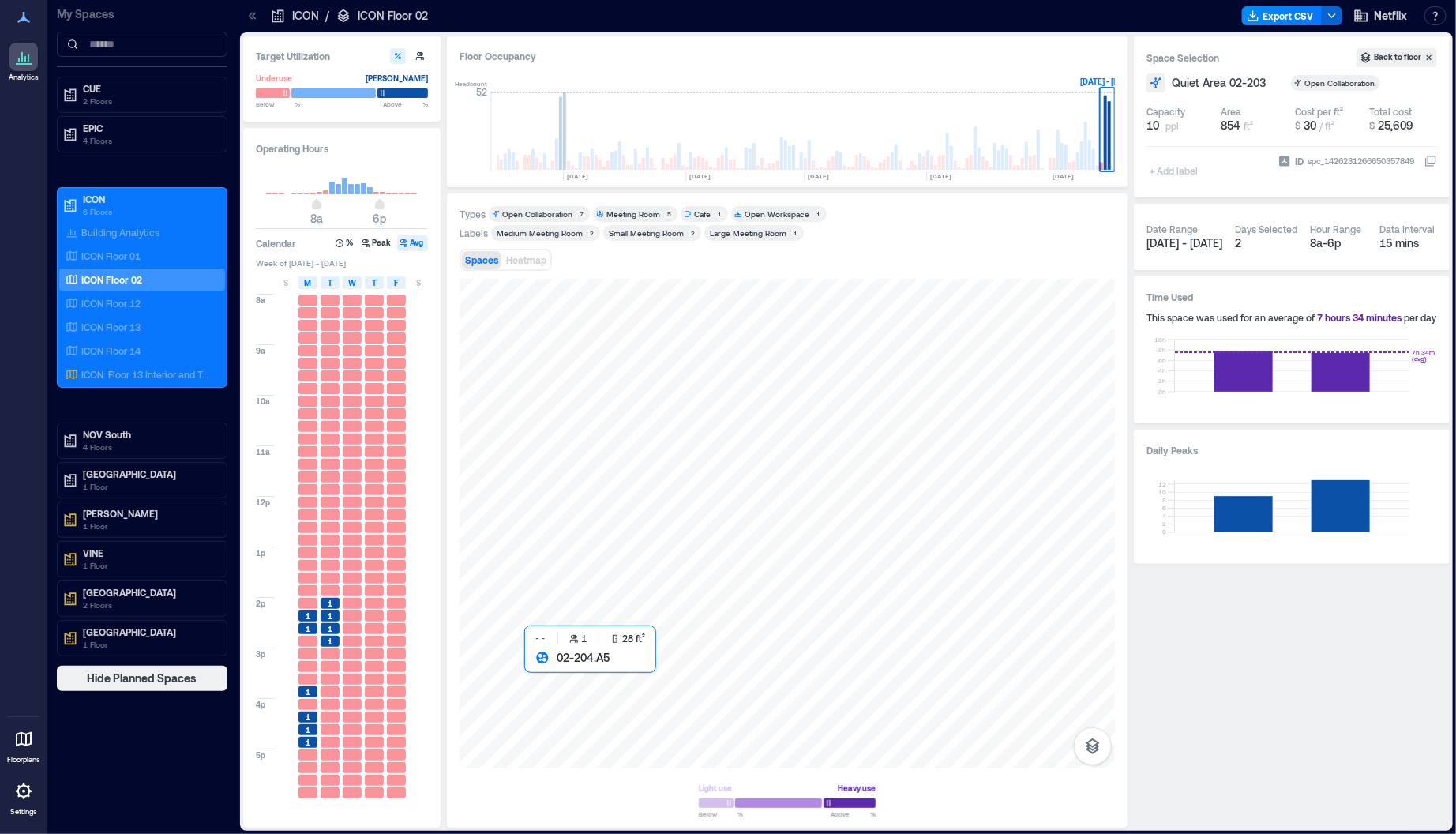
click at [535, 660] on div at bounding box center [788, 523] width 655 height 490
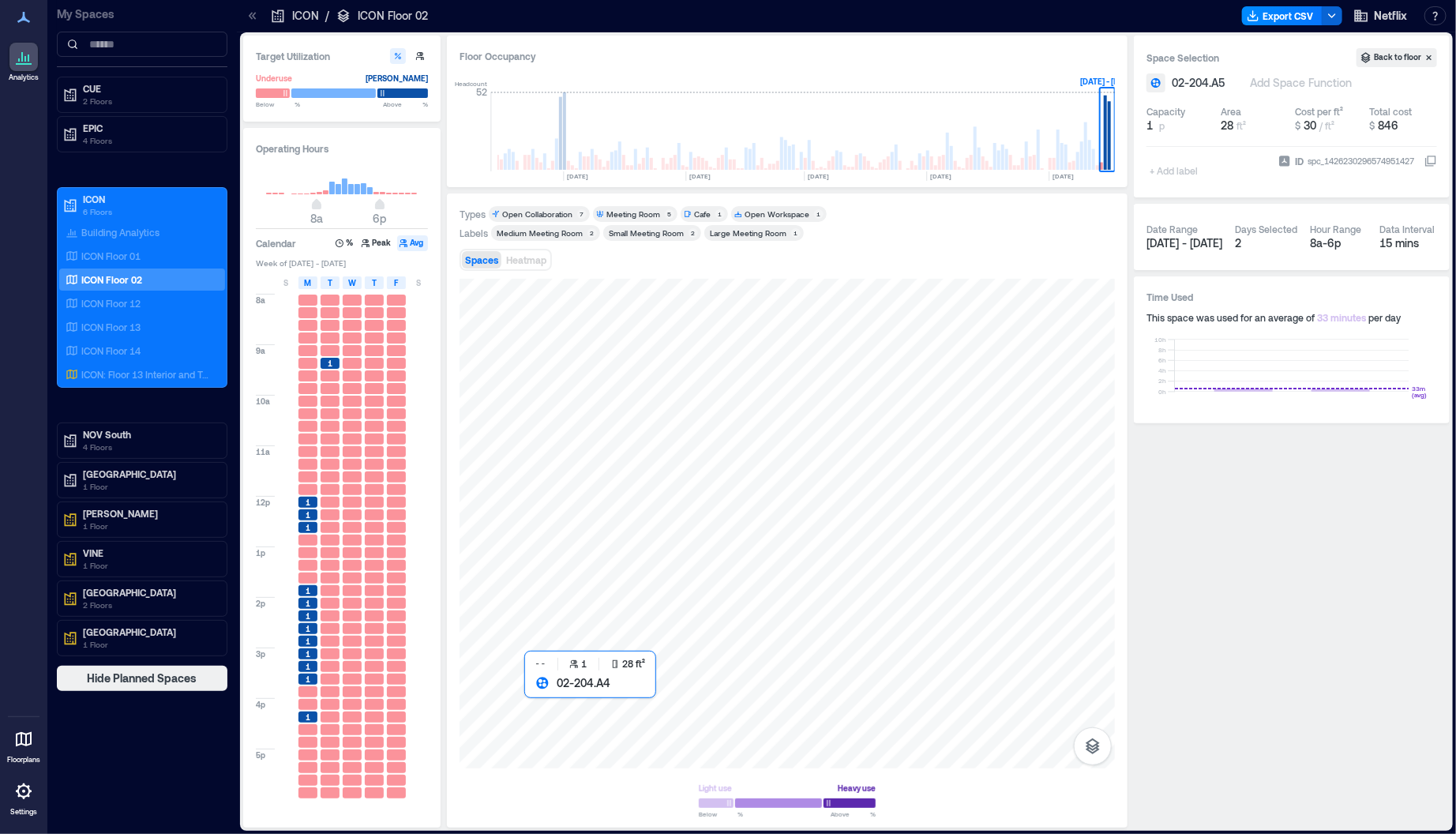
click at [532, 691] on div at bounding box center [788, 523] width 655 height 490
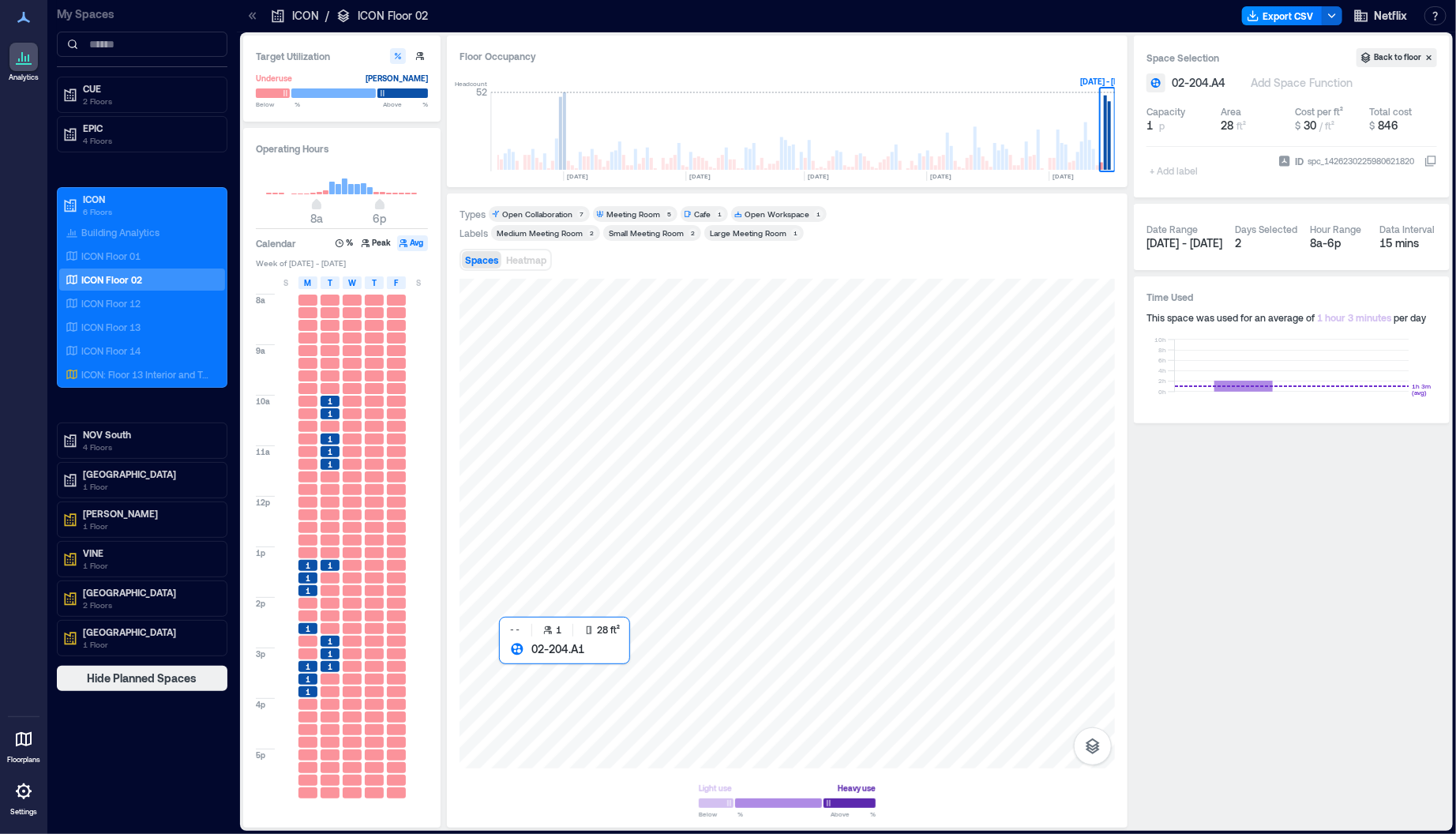
click at [507, 664] on div at bounding box center [788, 523] width 655 height 490
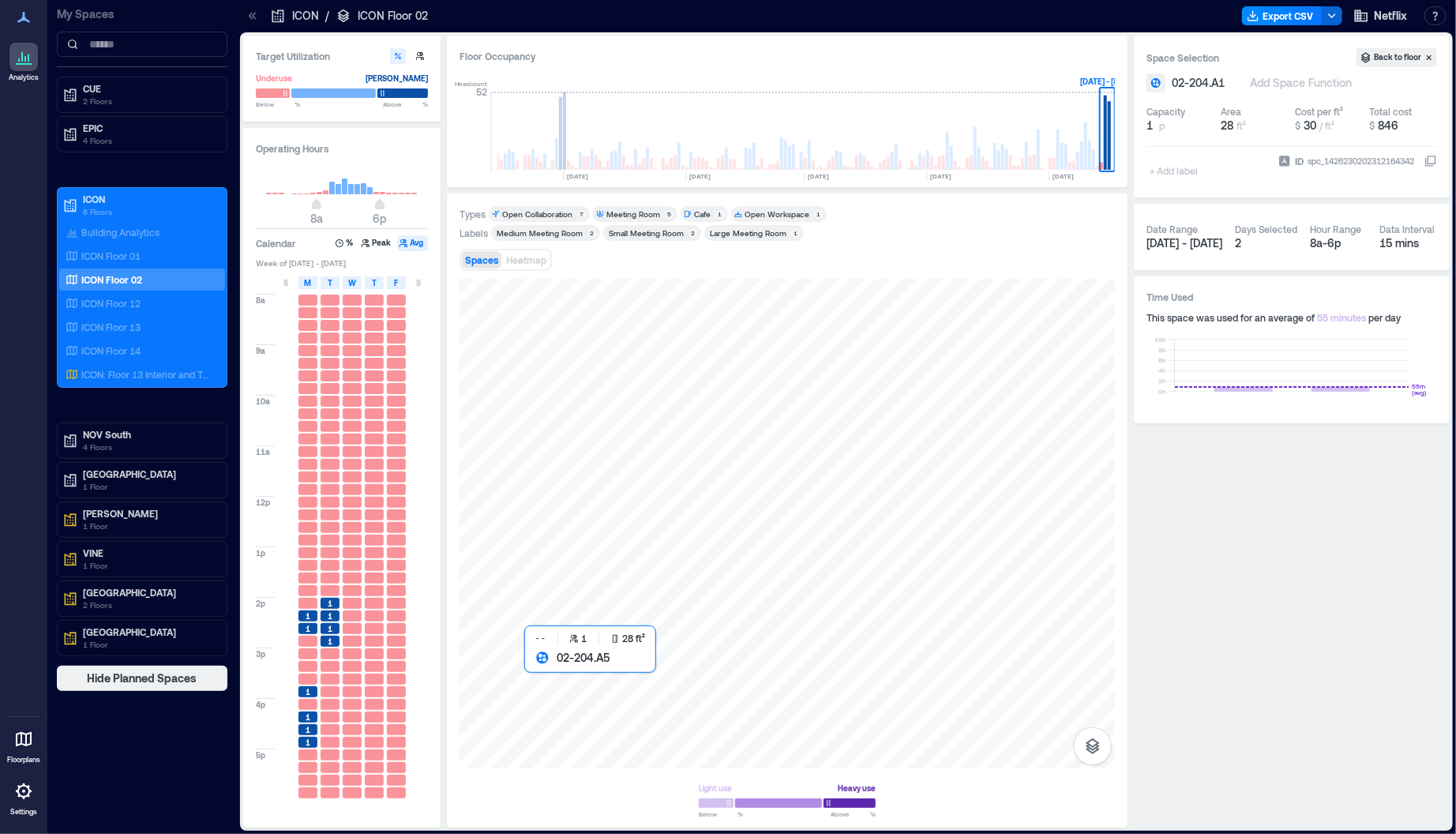
click at [531, 670] on div at bounding box center [788, 523] width 655 height 490
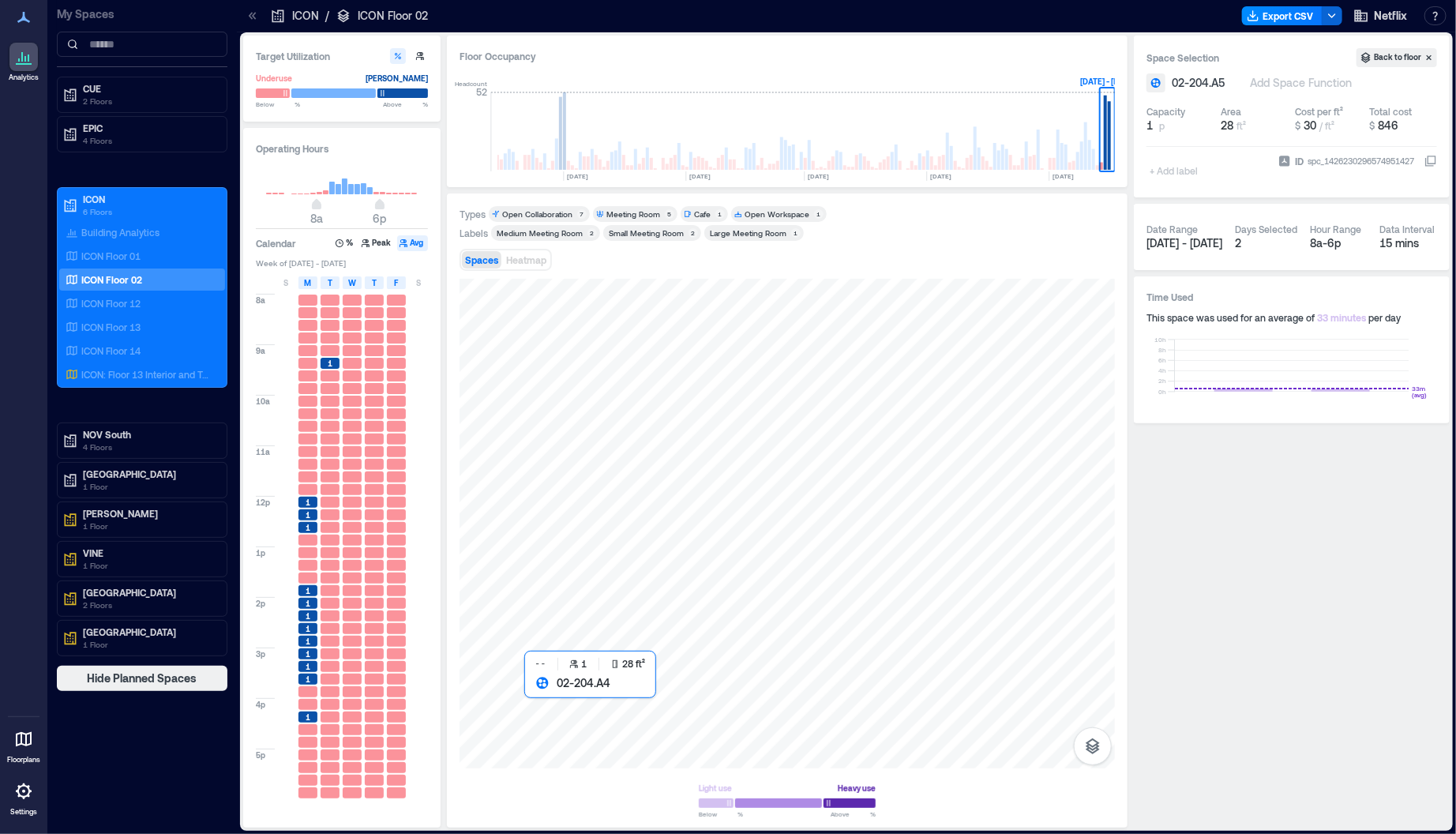
click at [532, 696] on div at bounding box center [788, 523] width 655 height 490
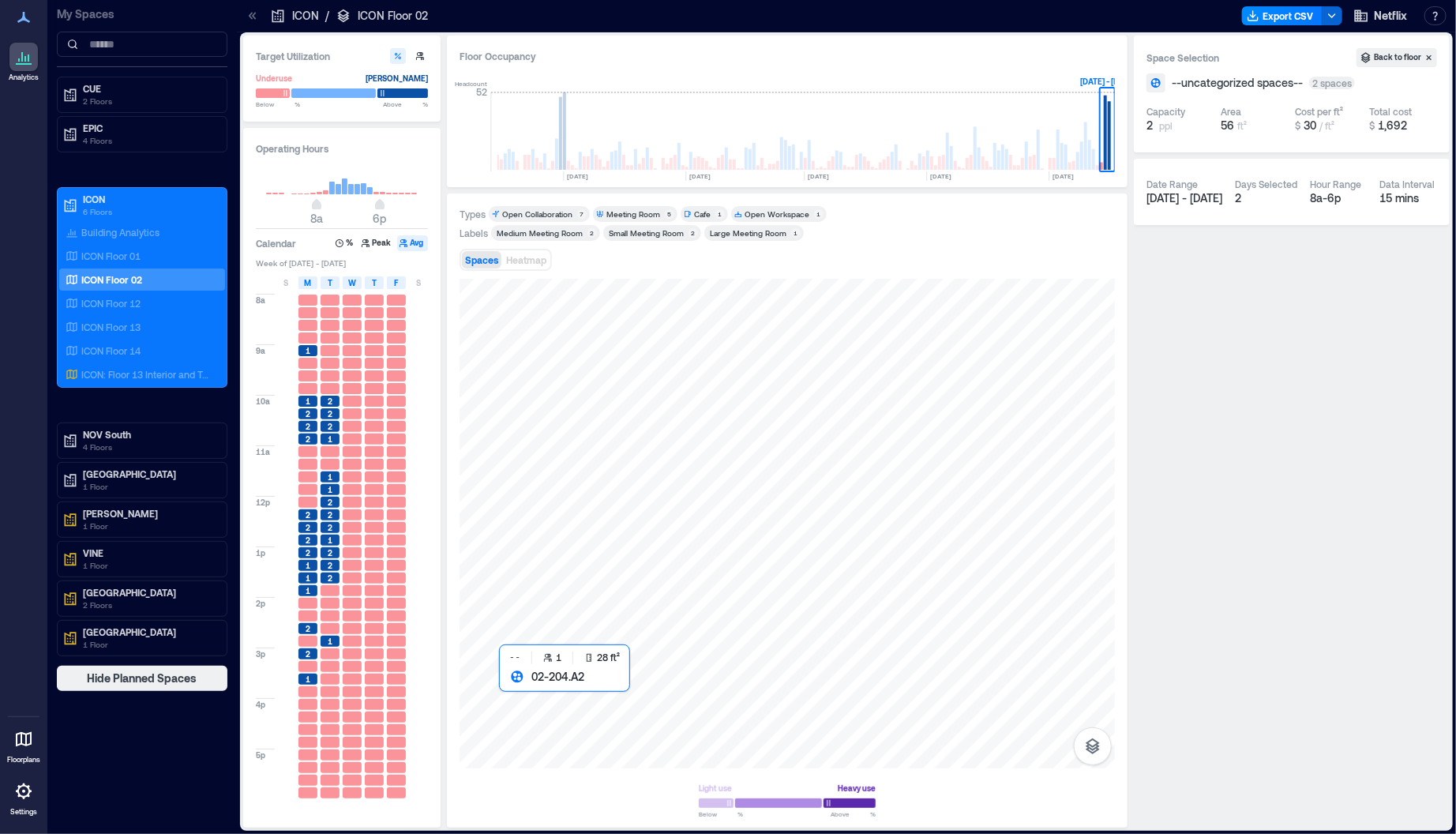
click at [506, 690] on div at bounding box center [788, 523] width 655 height 490
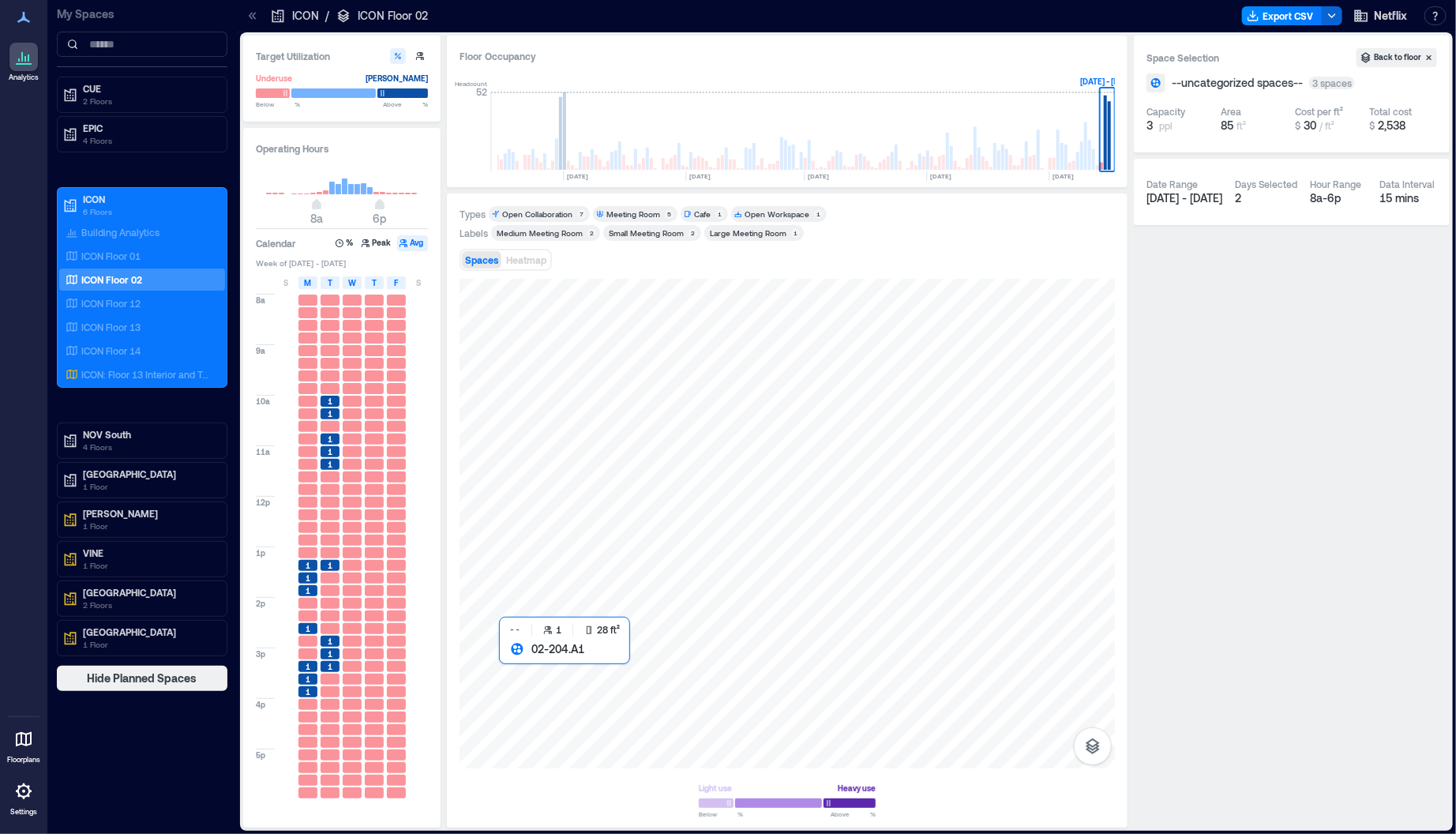
click at [505, 660] on div at bounding box center [788, 523] width 655 height 490
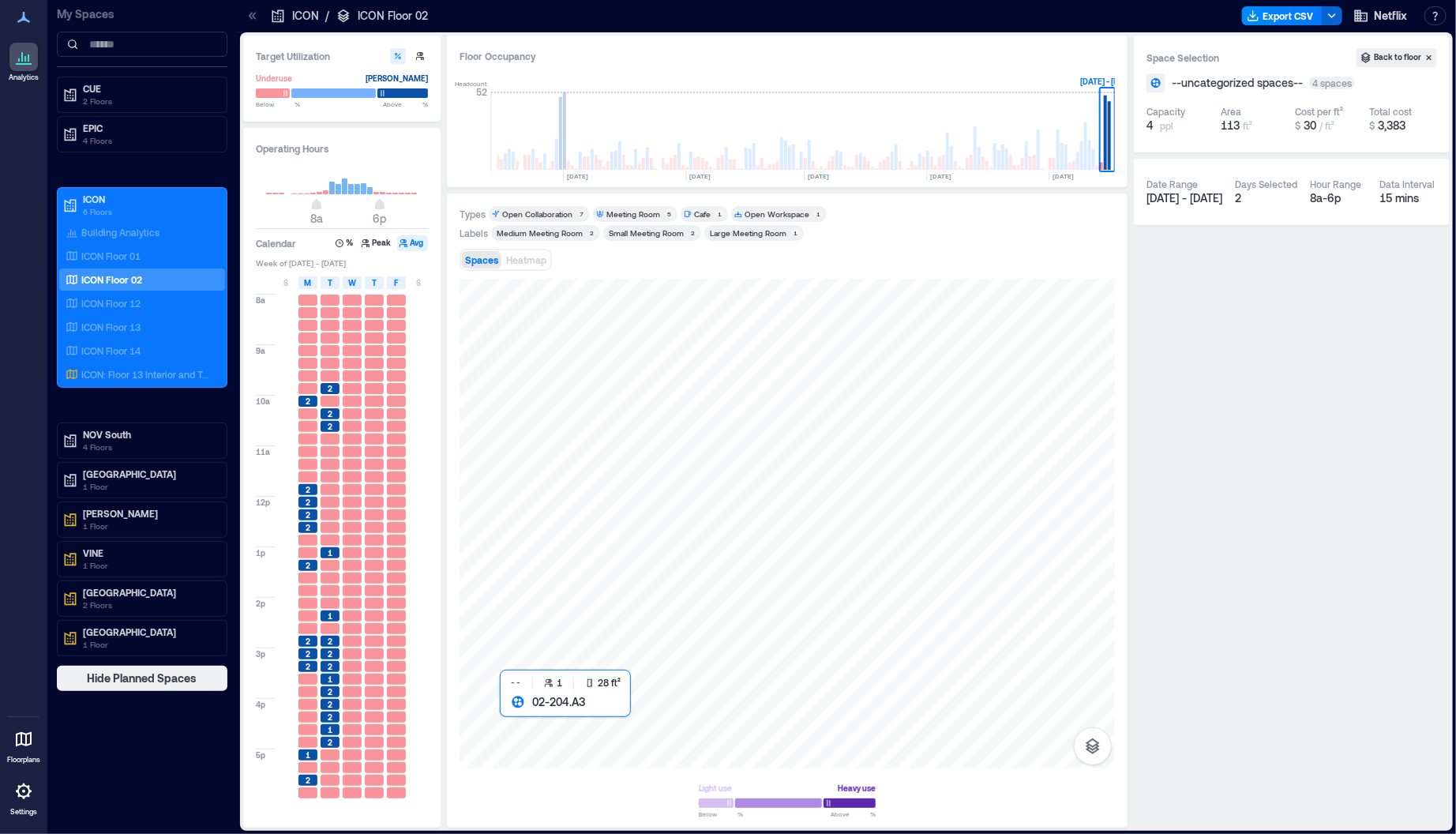
click at [509, 714] on div at bounding box center [788, 523] width 655 height 490
